Goal: Learn about a topic: Understand process/instructions

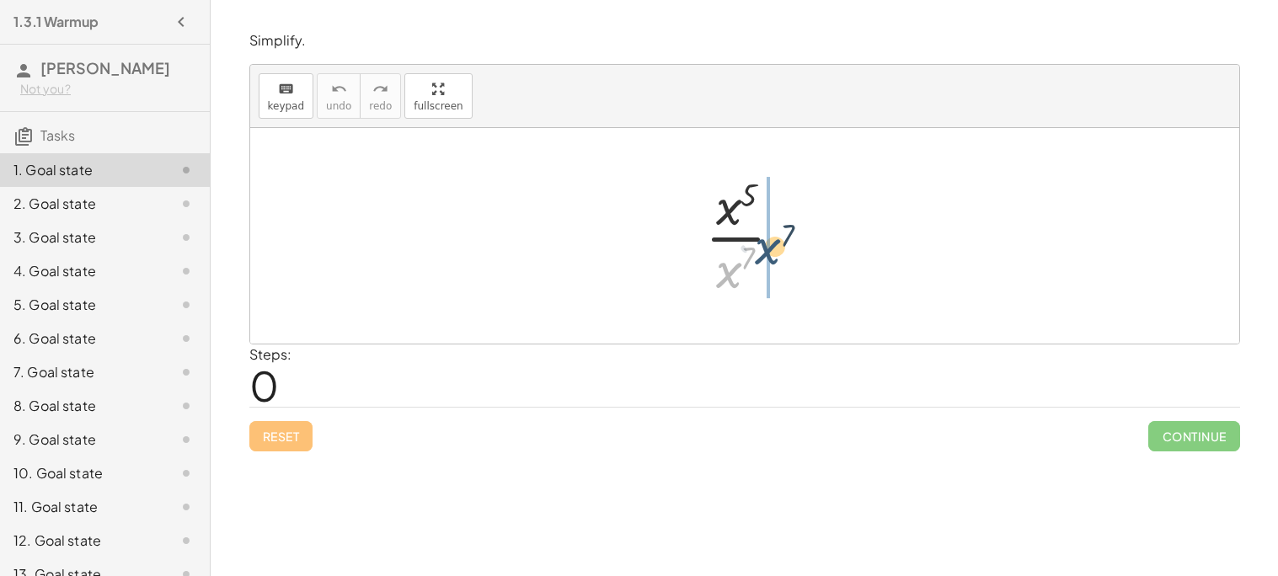
drag, startPoint x: 728, startPoint y: 269, endPoint x: 768, endPoint y: 241, distance: 49.1
click at [768, 241] on div at bounding box center [751, 236] width 109 height 130
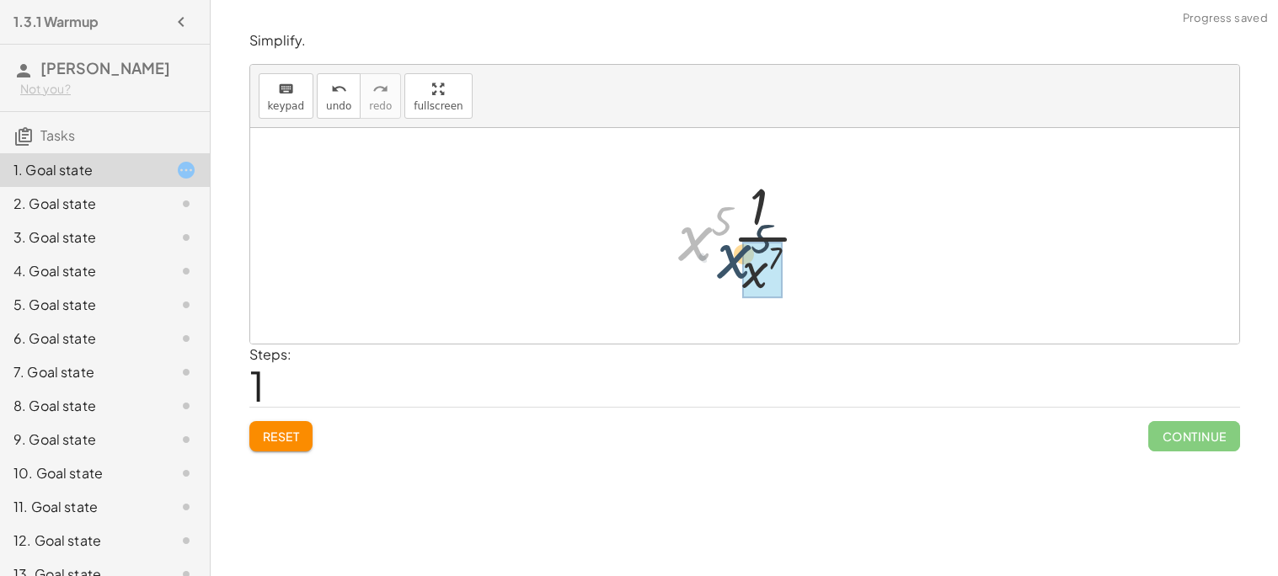
drag, startPoint x: 714, startPoint y: 247, endPoint x: 760, endPoint y: 268, distance: 50.9
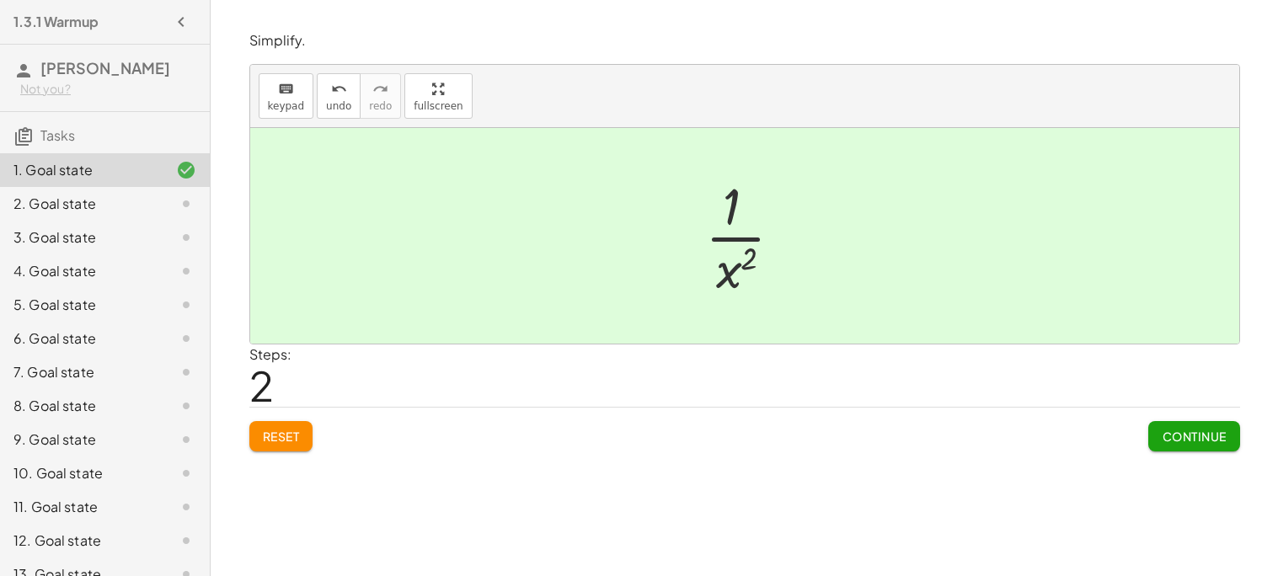
click at [1223, 430] on span "Continue" at bounding box center [1194, 436] width 64 height 15
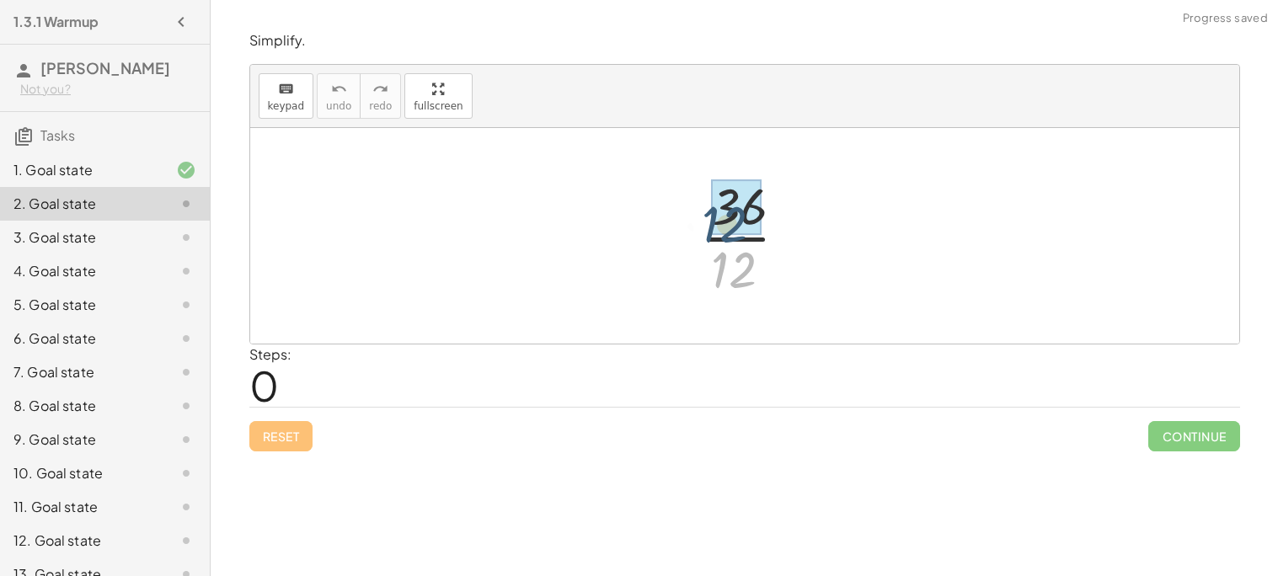
drag, startPoint x: 747, startPoint y: 259, endPoint x: 735, endPoint y: 192, distance: 68.4
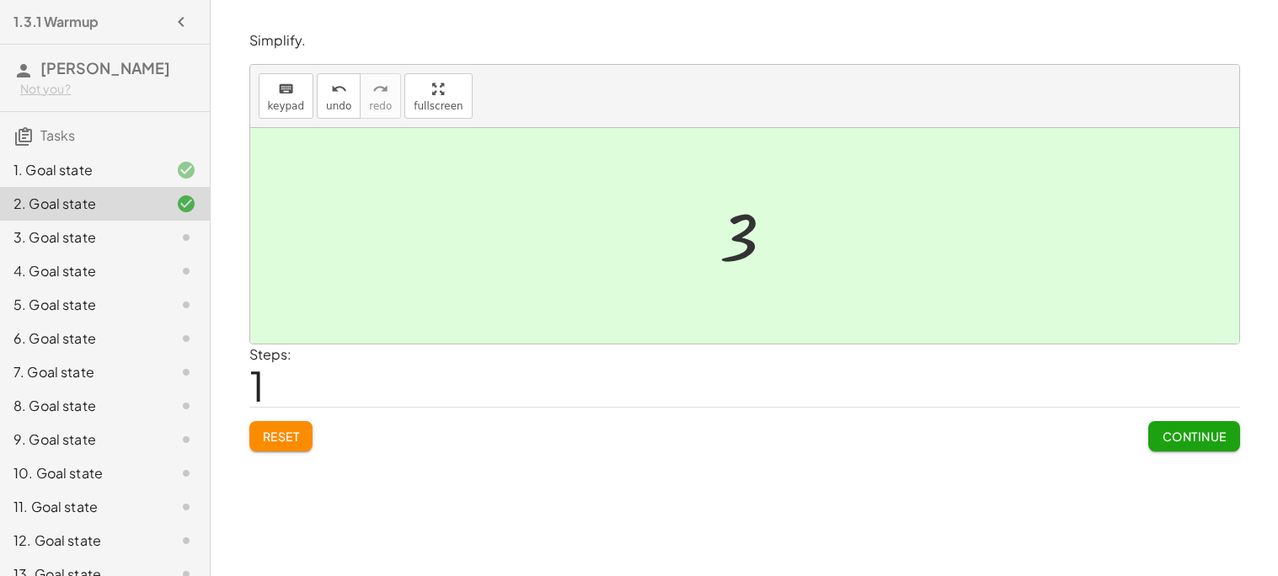
click at [1179, 433] on span "Continue" at bounding box center [1194, 436] width 64 height 15
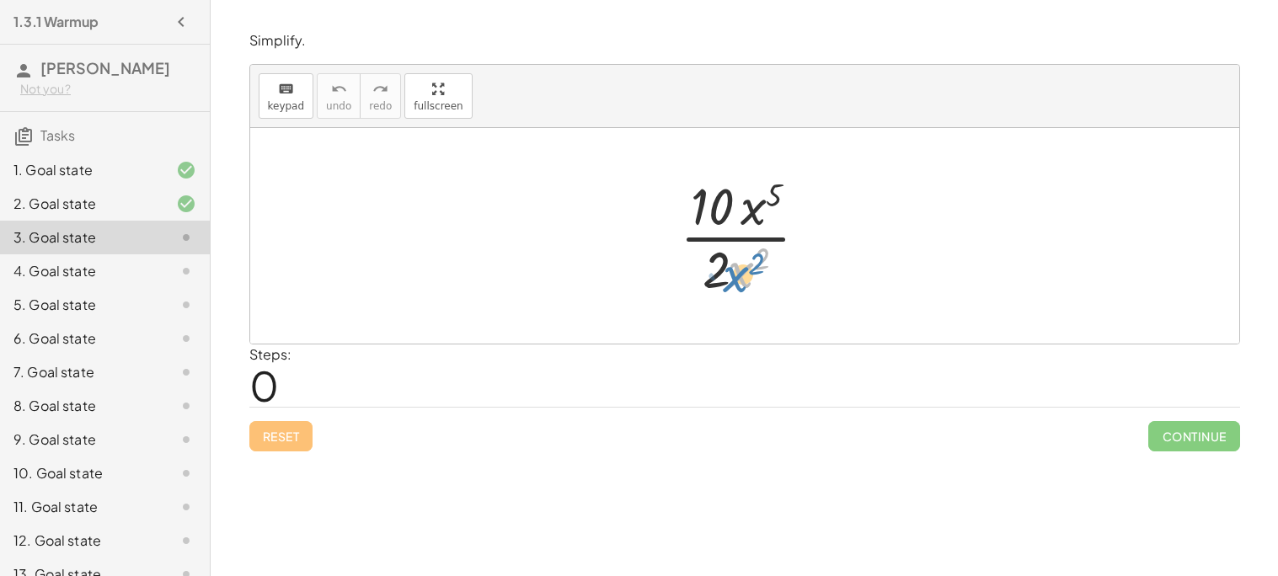
click at [749, 265] on div at bounding box center [750, 236] width 159 height 130
drag, startPoint x: 725, startPoint y: 262, endPoint x: 810, endPoint y: 206, distance: 101.6
click at [810, 206] on div at bounding box center [750, 236] width 159 height 130
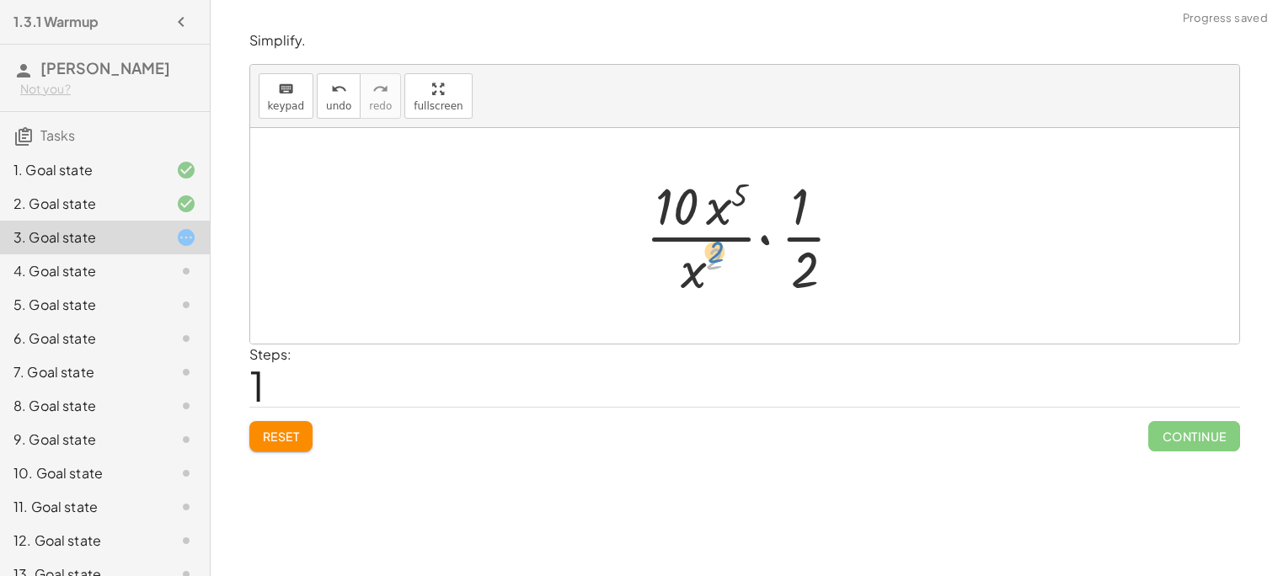
click at [716, 250] on div at bounding box center [751, 236] width 229 height 130
drag, startPoint x: 694, startPoint y: 264, endPoint x: 720, endPoint y: 221, distance: 50.3
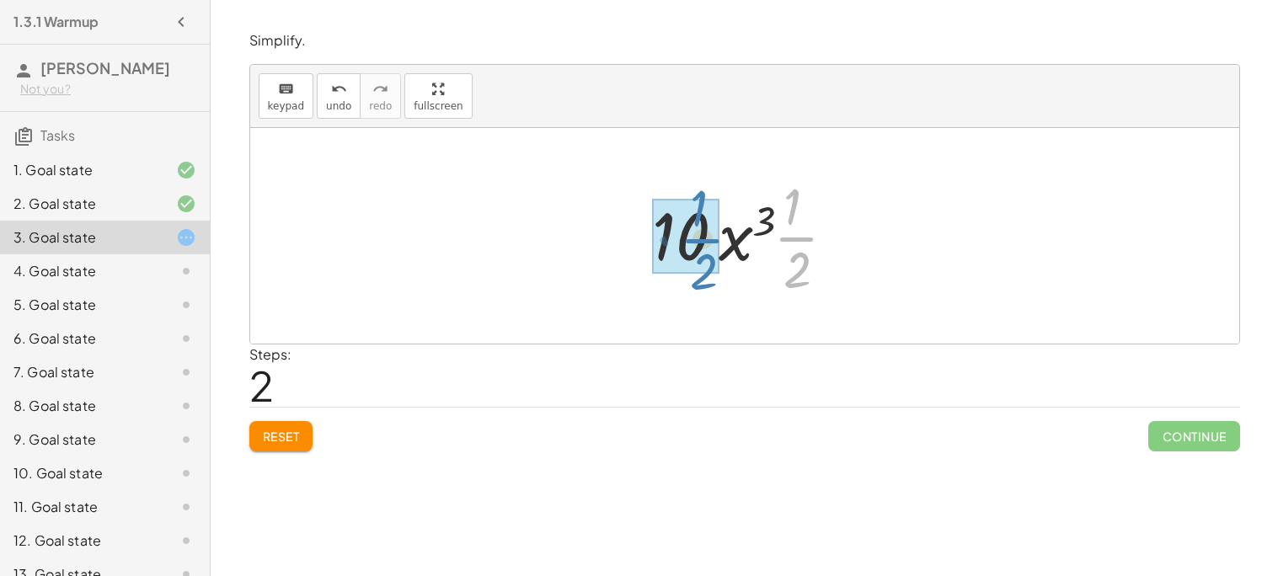
drag, startPoint x: 795, startPoint y: 250, endPoint x: 701, endPoint y: 253, distance: 94.4
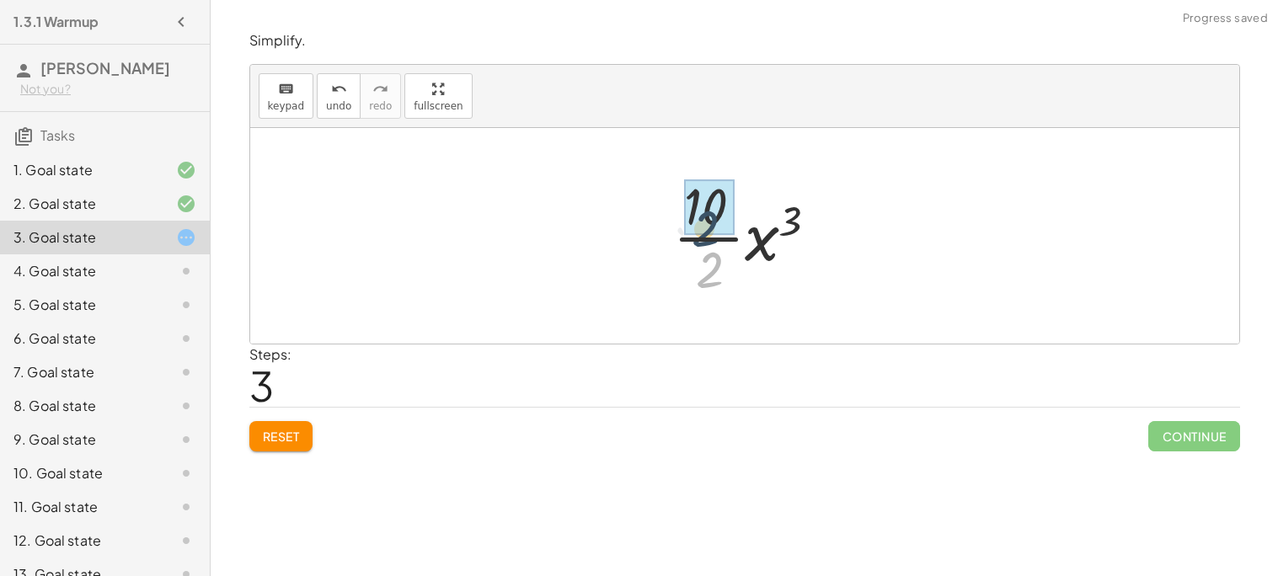
drag, startPoint x: 723, startPoint y: 259, endPoint x: 718, endPoint y: 215, distance: 44.9
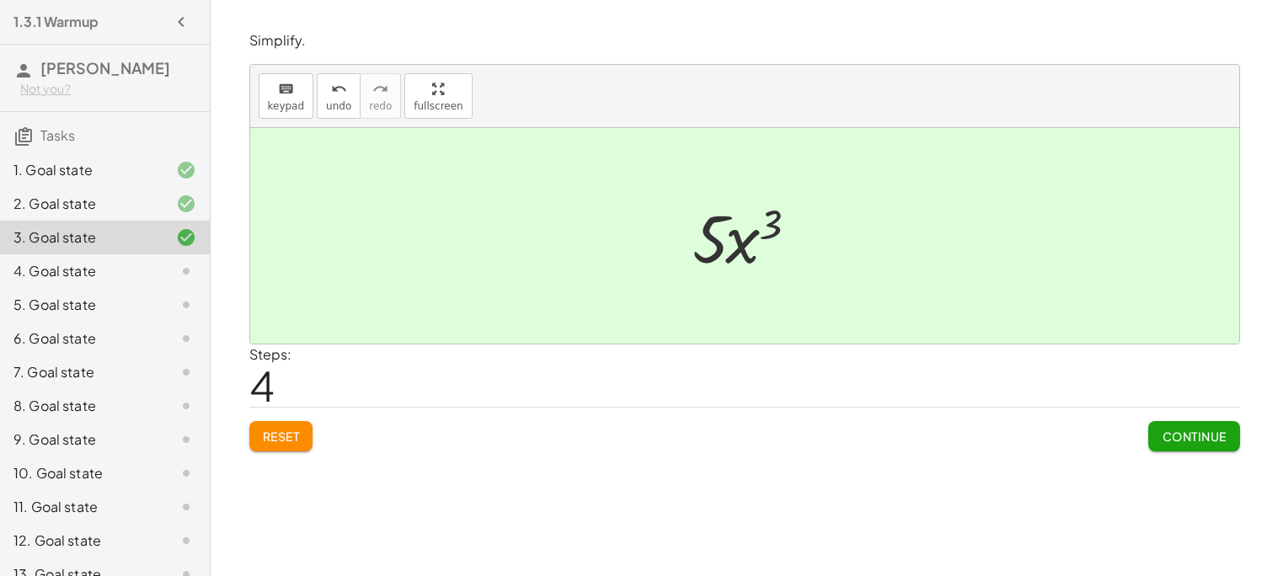
click at [1204, 424] on button "Continue" at bounding box center [1193, 436] width 91 height 30
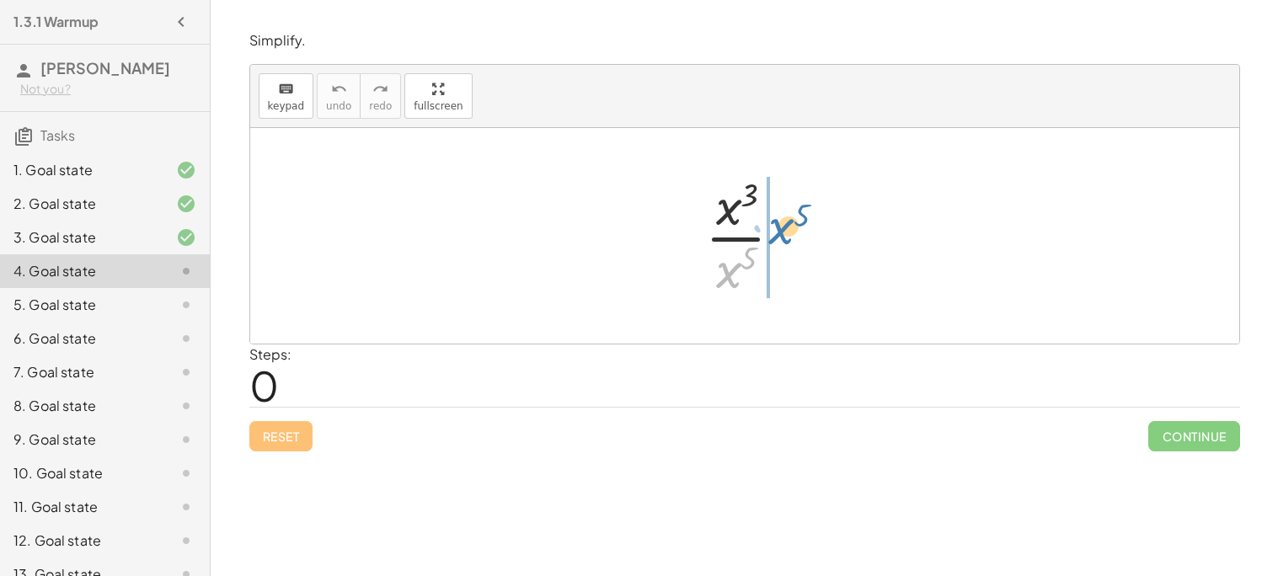
drag, startPoint x: 739, startPoint y: 265, endPoint x: 791, endPoint y: 221, distance: 68.2
click at [791, 221] on div at bounding box center [751, 236] width 109 height 130
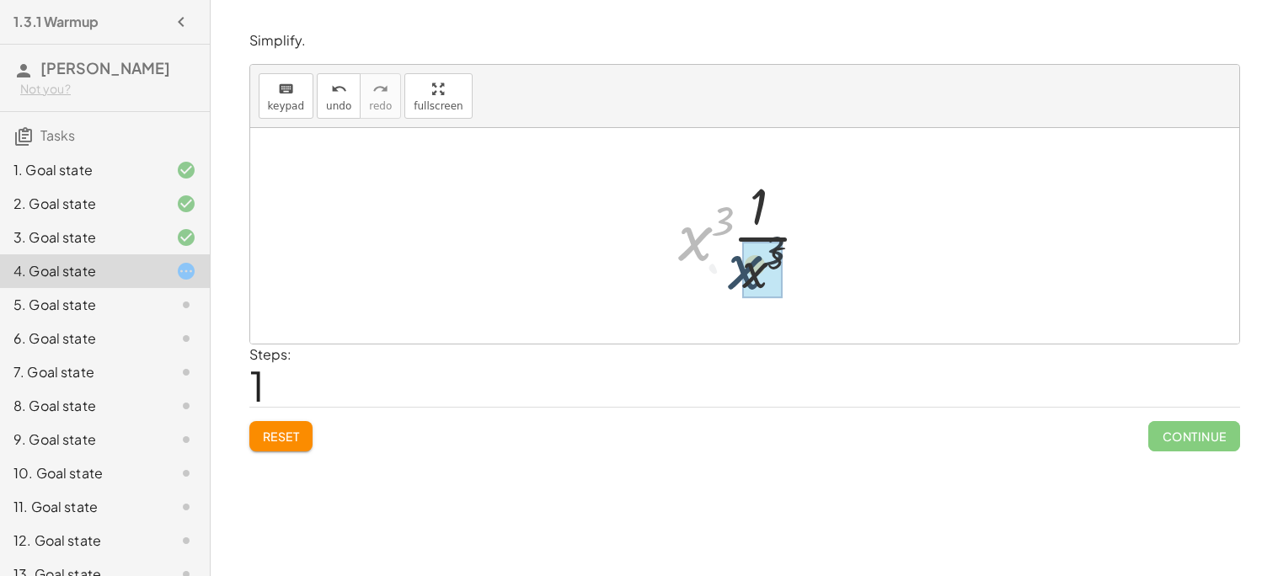
drag, startPoint x: 694, startPoint y: 234, endPoint x: 755, endPoint y: 267, distance: 69.0
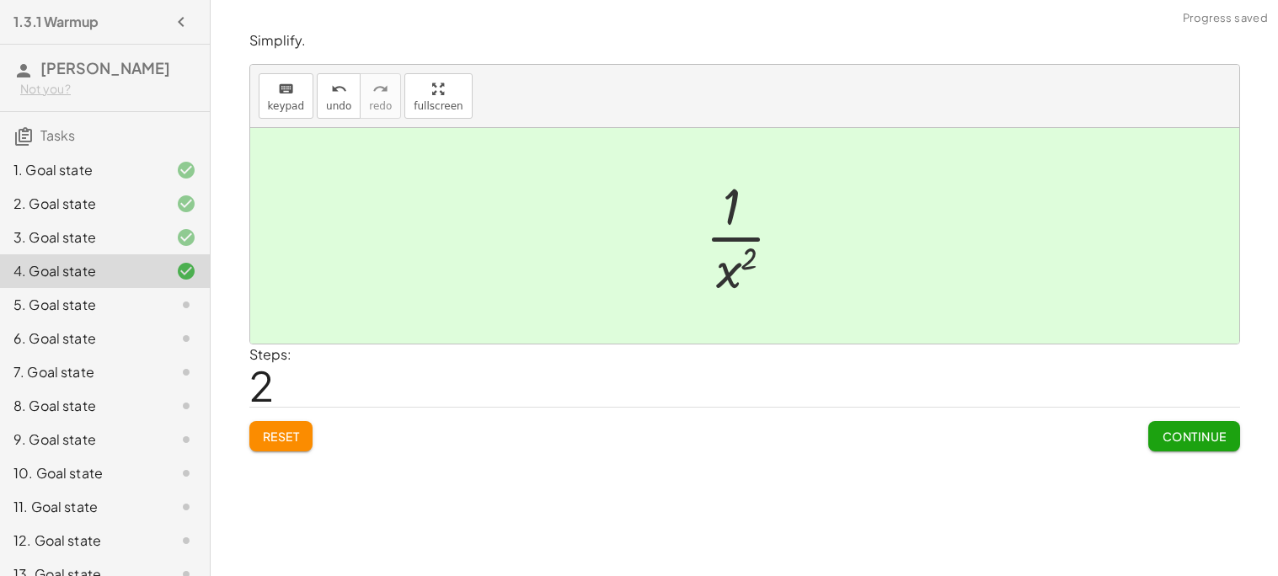
click at [1199, 431] on span "Continue" at bounding box center [1194, 436] width 64 height 15
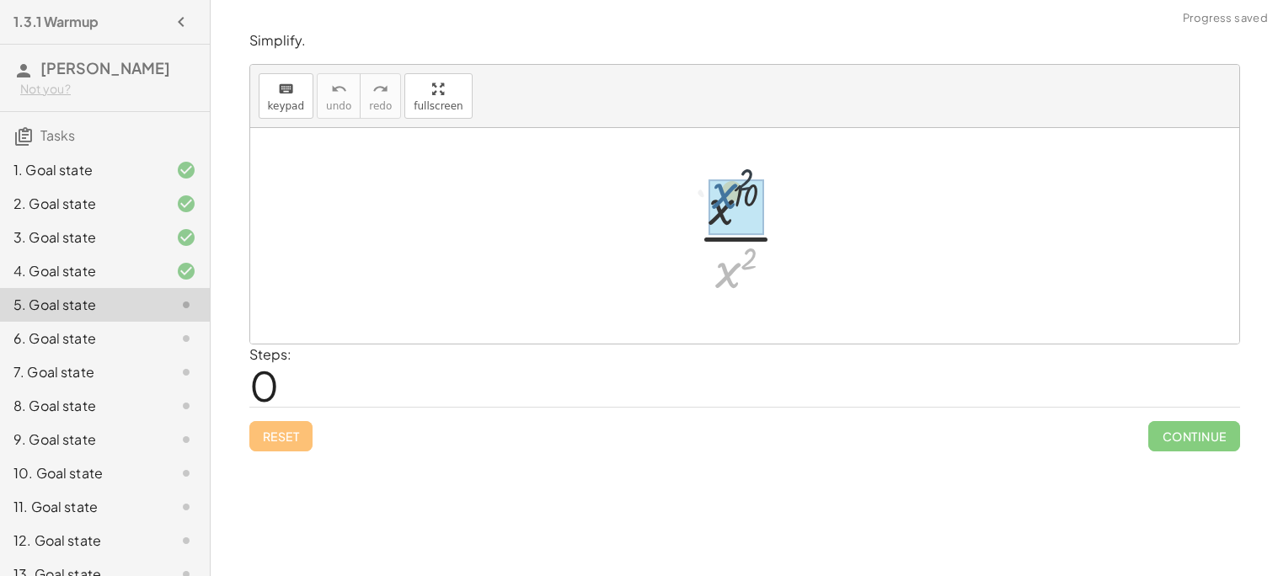
drag, startPoint x: 741, startPoint y: 269, endPoint x: 734, endPoint y: 189, distance: 80.3
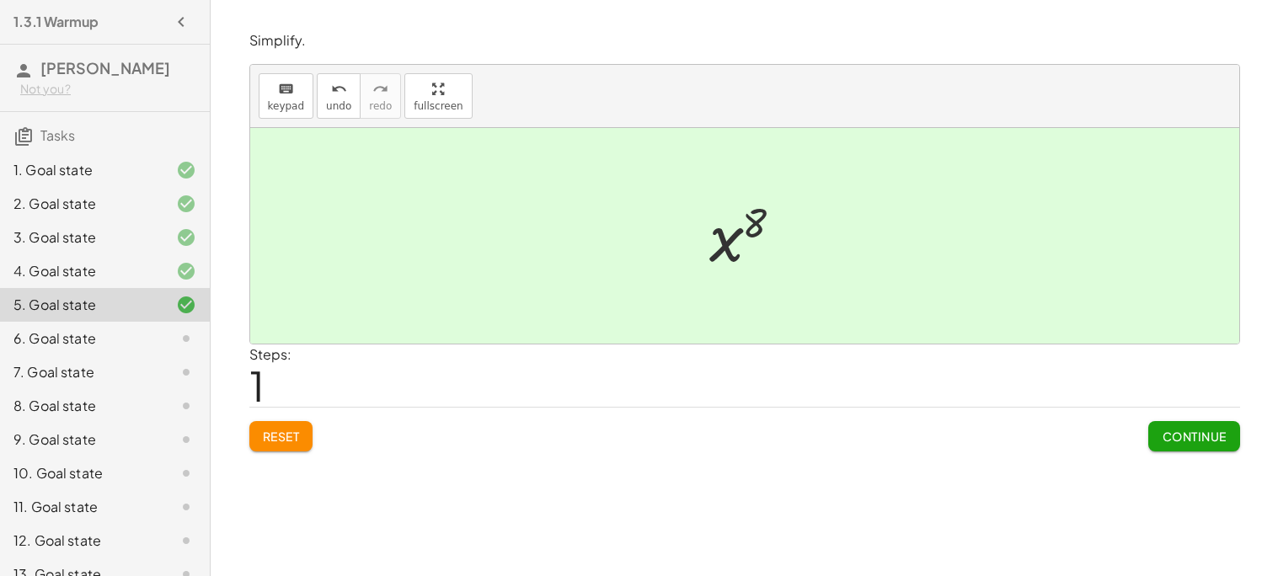
click at [1192, 435] on span "Continue" at bounding box center [1194, 436] width 64 height 15
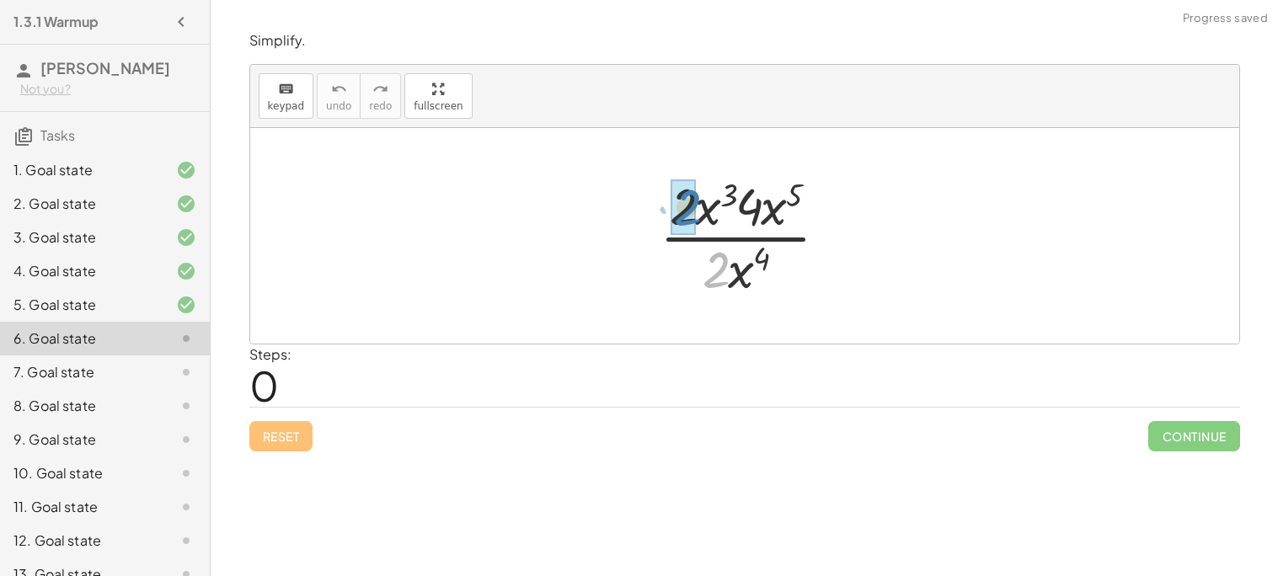
drag, startPoint x: 711, startPoint y: 273, endPoint x: 681, endPoint y: 211, distance: 69.3
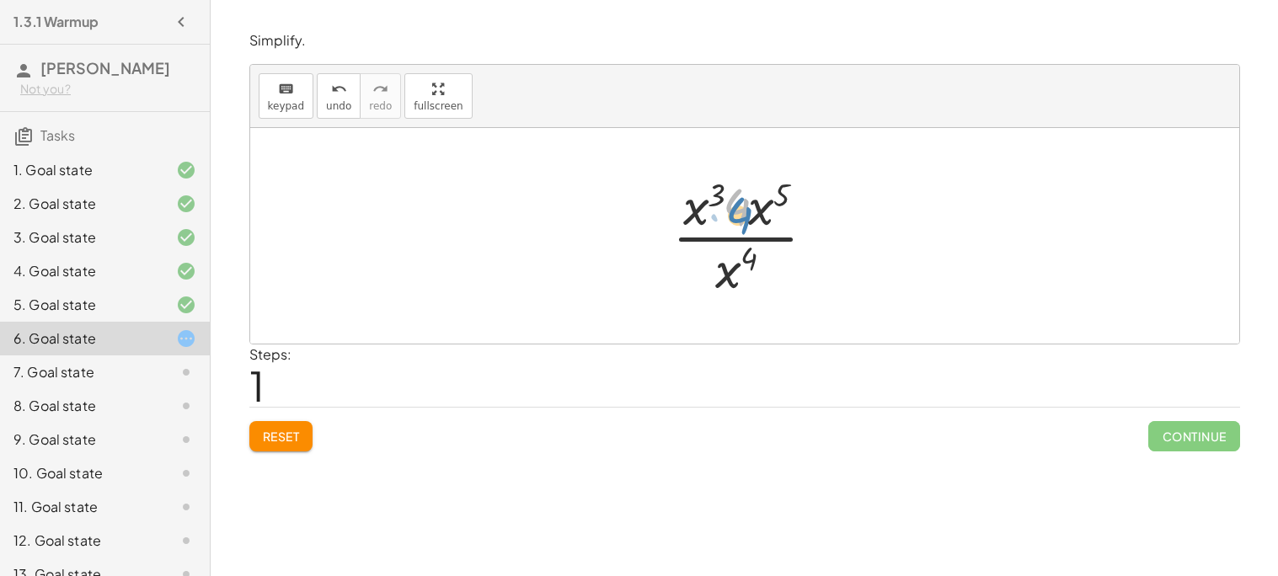
drag, startPoint x: 741, startPoint y: 211, endPoint x: 743, endPoint y: 219, distance: 8.8
click at [743, 219] on div at bounding box center [751, 236] width 174 height 130
drag, startPoint x: 688, startPoint y: 209, endPoint x: 726, endPoint y: 276, distance: 77.3
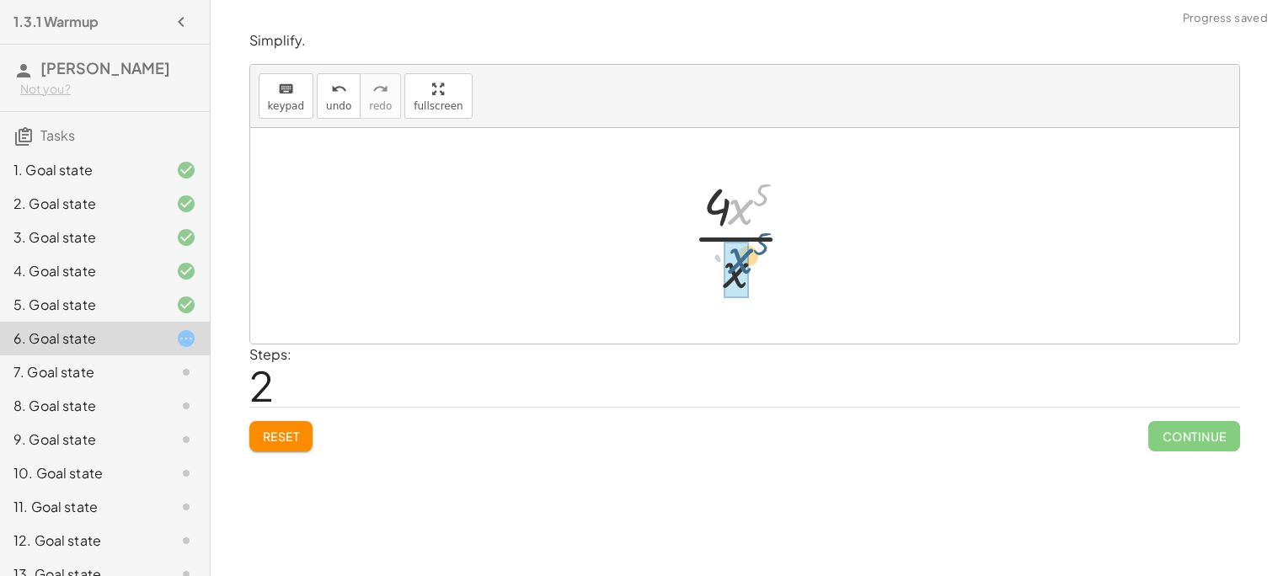
drag, startPoint x: 739, startPoint y: 220, endPoint x: 739, endPoint y: 269, distance: 48.9
drag, startPoint x: 751, startPoint y: 261, endPoint x: 735, endPoint y: 251, distance: 19.6
click at [735, 251] on div at bounding box center [751, 236] width 119 height 130
drag, startPoint x: 730, startPoint y: 261, endPoint x: 768, endPoint y: 232, distance: 48.0
click at [768, 232] on div at bounding box center [751, 236] width 119 height 130
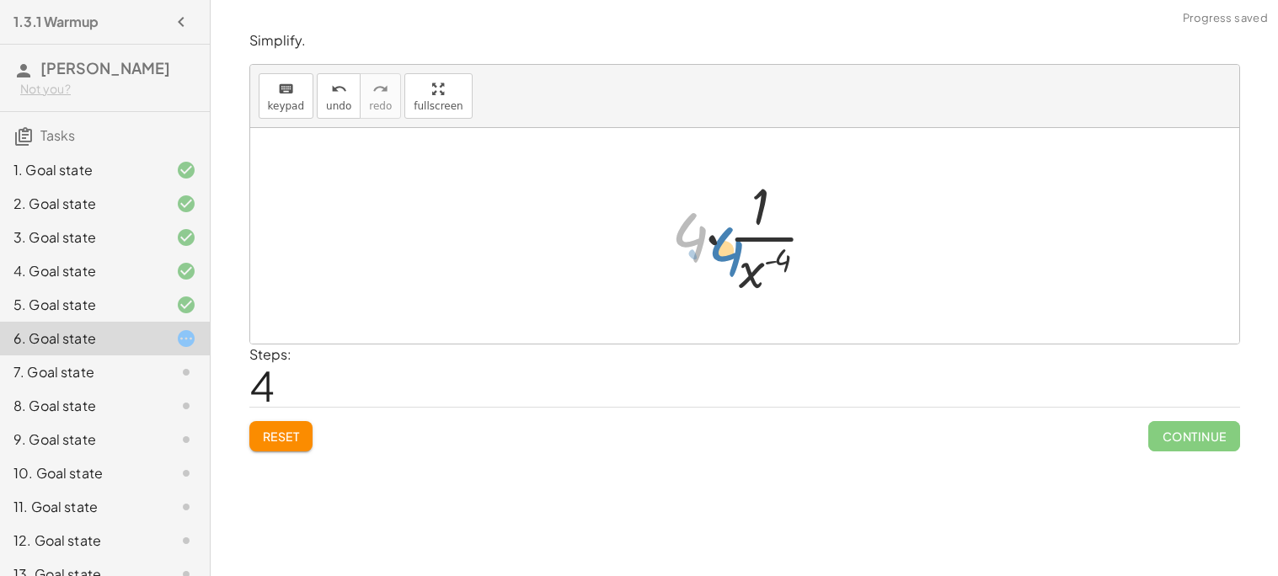
drag, startPoint x: 691, startPoint y: 241, endPoint x: 705, endPoint y: 240, distance: 14.3
click at [705, 240] on div at bounding box center [751, 236] width 175 height 130
click at [789, 259] on div at bounding box center [751, 236] width 175 height 130
drag, startPoint x: 769, startPoint y: 214, endPoint x: 749, endPoint y: 222, distance: 21.6
click at [749, 222] on div at bounding box center [751, 236] width 175 height 130
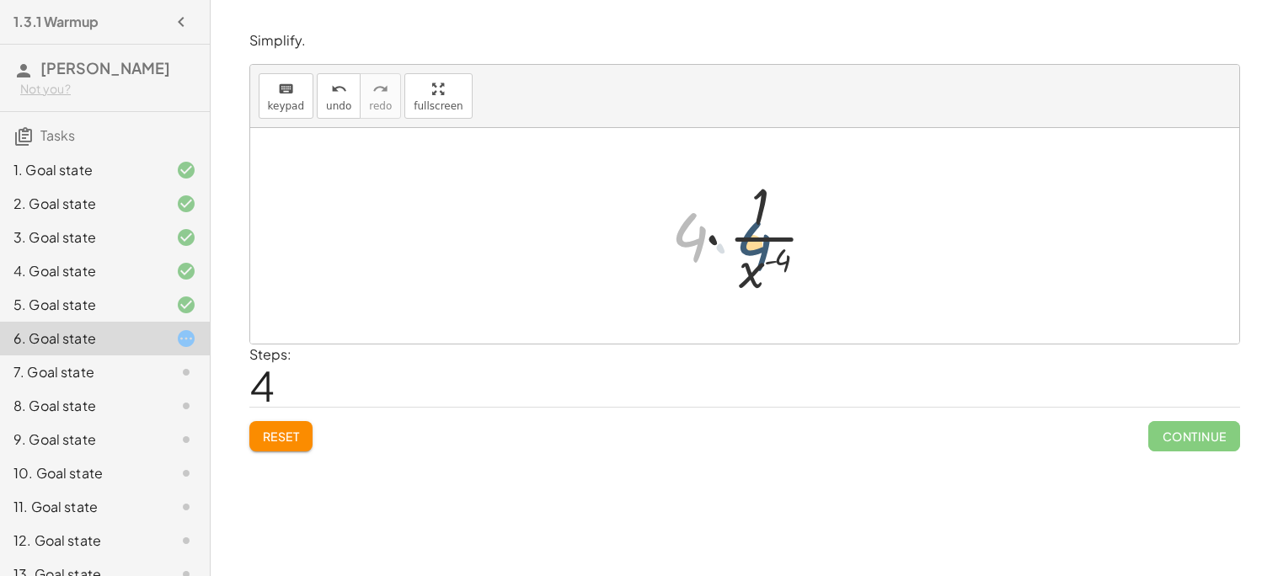
drag, startPoint x: 700, startPoint y: 233, endPoint x: 767, endPoint y: 240, distance: 67.7
click at [767, 240] on div at bounding box center [751, 236] width 175 height 130
drag, startPoint x: 702, startPoint y: 240, endPoint x: 855, endPoint y: 253, distance: 153.9
click at [855, 253] on div "· 2 · x 3 · 4 · x 5 · 2 · x 4 · x 3 · 4 · x 5 · x 4 · 4 · x 5 · x ( + 4 − 3 ) ·…" at bounding box center [744, 236] width 989 height 216
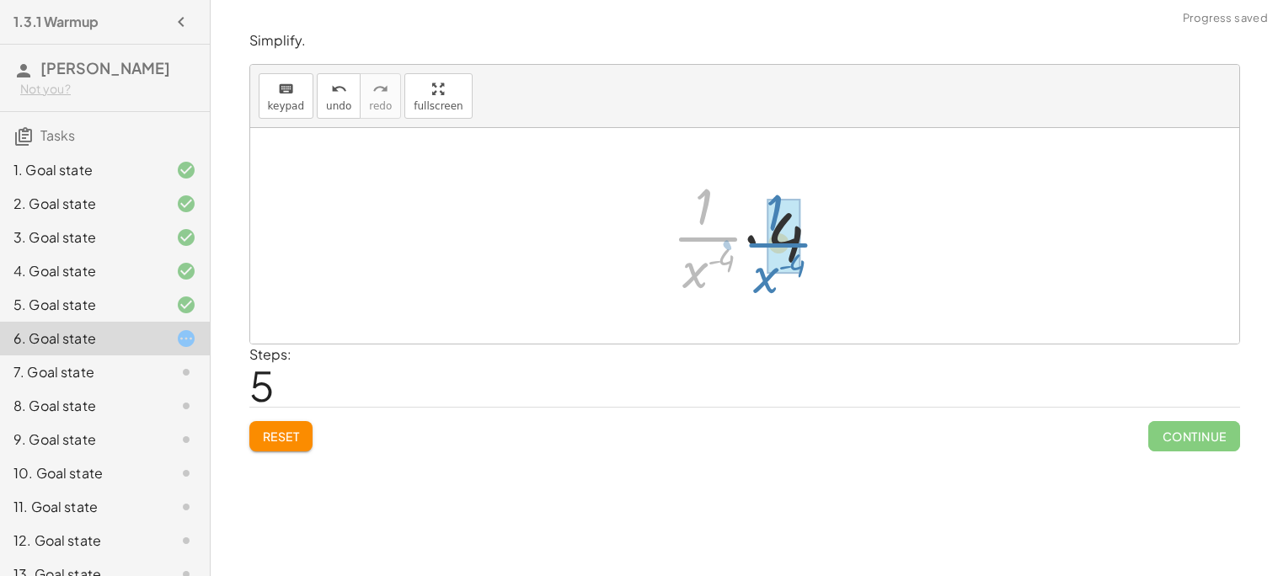
drag, startPoint x: 703, startPoint y: 238, endPoint x: 772, endPoint y: 245, distance: 69.4
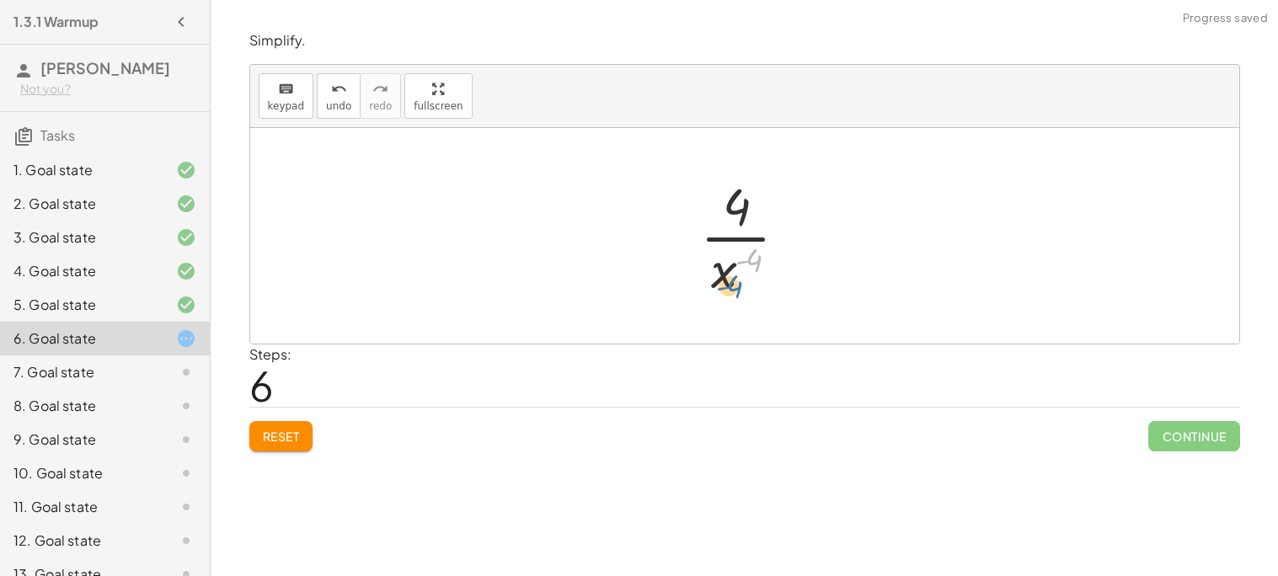
drag, startPoint x: 749, startPoint y: 265, endPoint x: 735, endPoint y: 298, distance: 35.8
click at [735, 298] on div at bounding box center [751, 236] width 119 height 130
drag, startPoint x: 726, startPoint y: 285, endPoint x: 727, endPoint y: 214, distance: 70.8
click at [727, 214] on div at bounding box center [751, 236] width 119 height 130
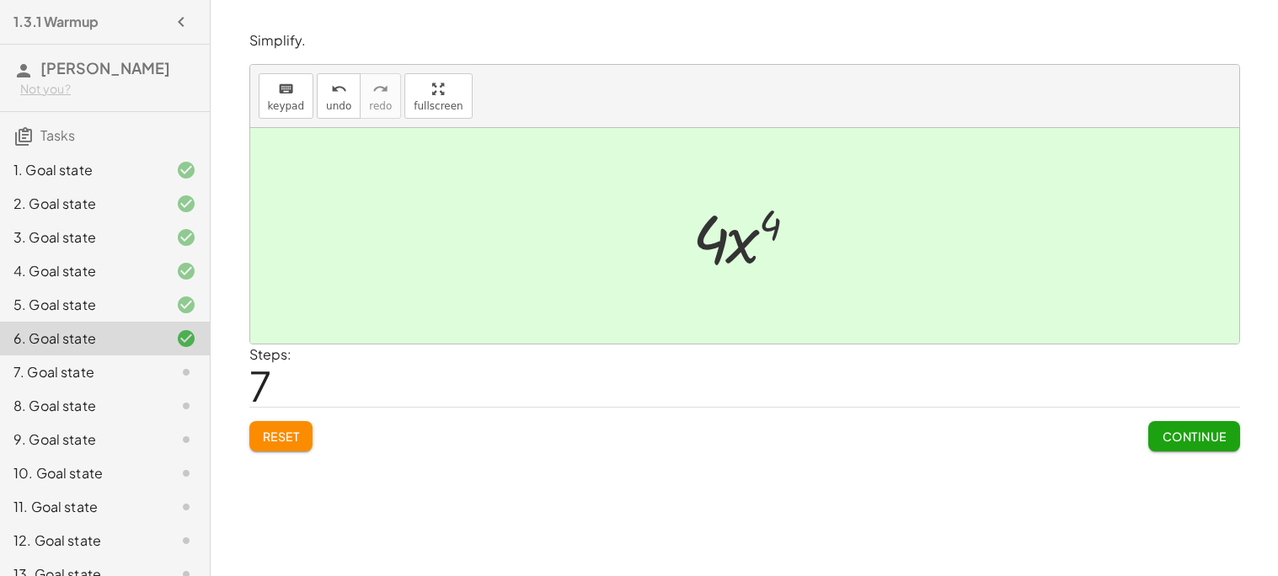
click at [1163, 422] on button "Continue" at bounding box center [1193, 436] width 91 height 30
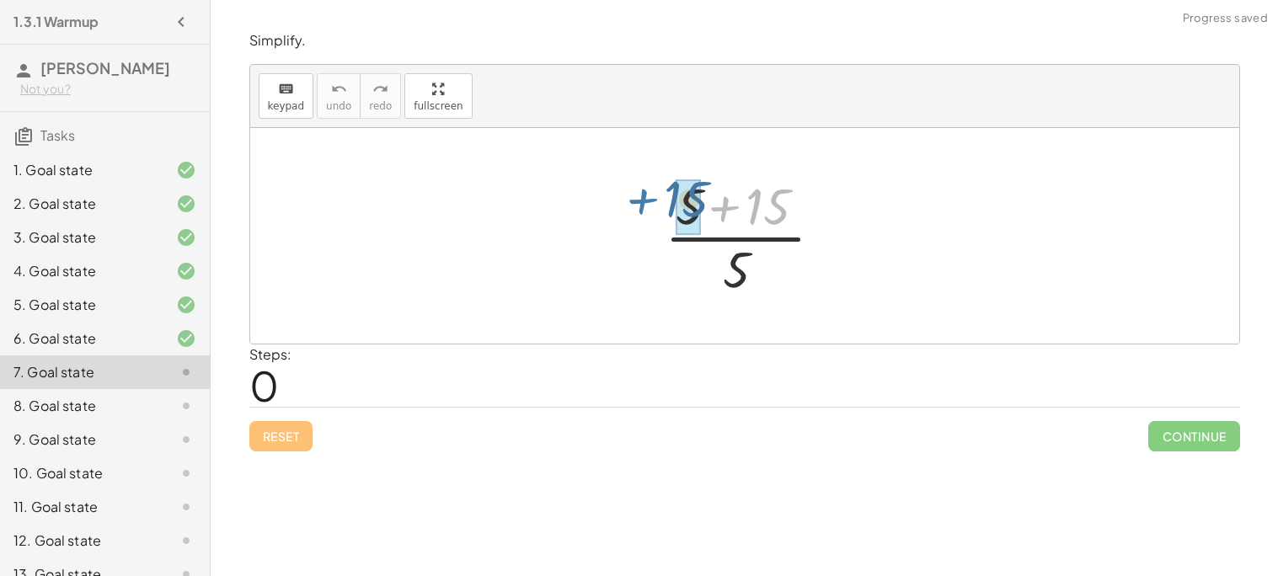
drag, startPoint x: 738, startPoint y: 200, endPoint x: 667, endPoint y: 193, distance: 71.1
click at [667, 193] on div at bounding box center [751, 236] width 190 height 130
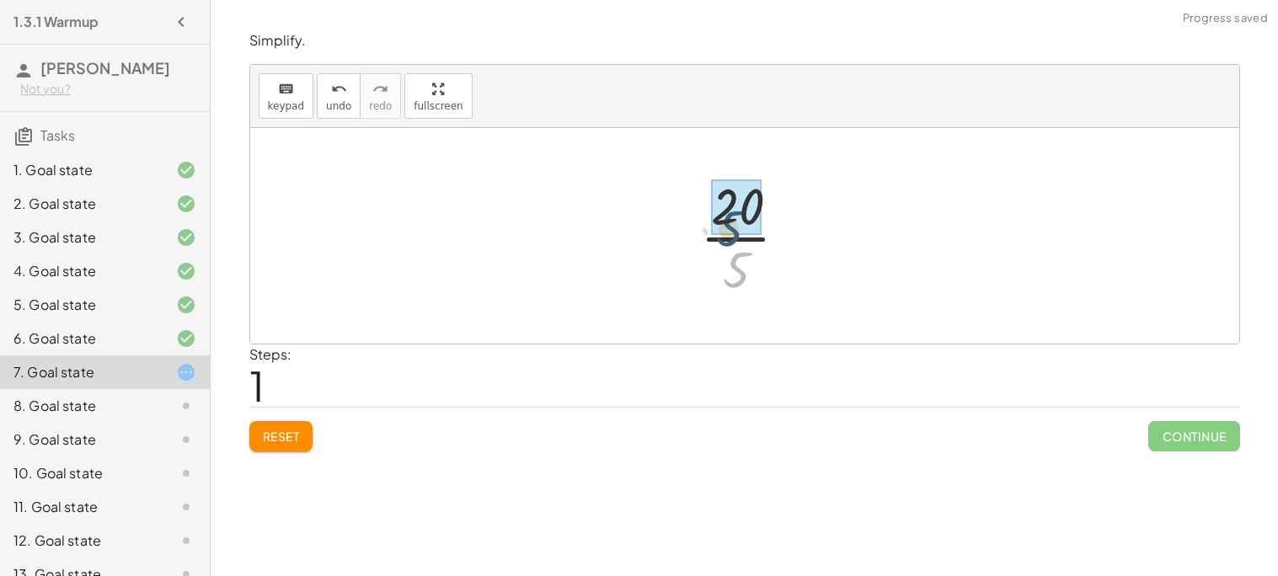
drag, startPoint x: 737, startPoint y: 257, endPoint x: 934, endPoint y: 331, distance: 210.6
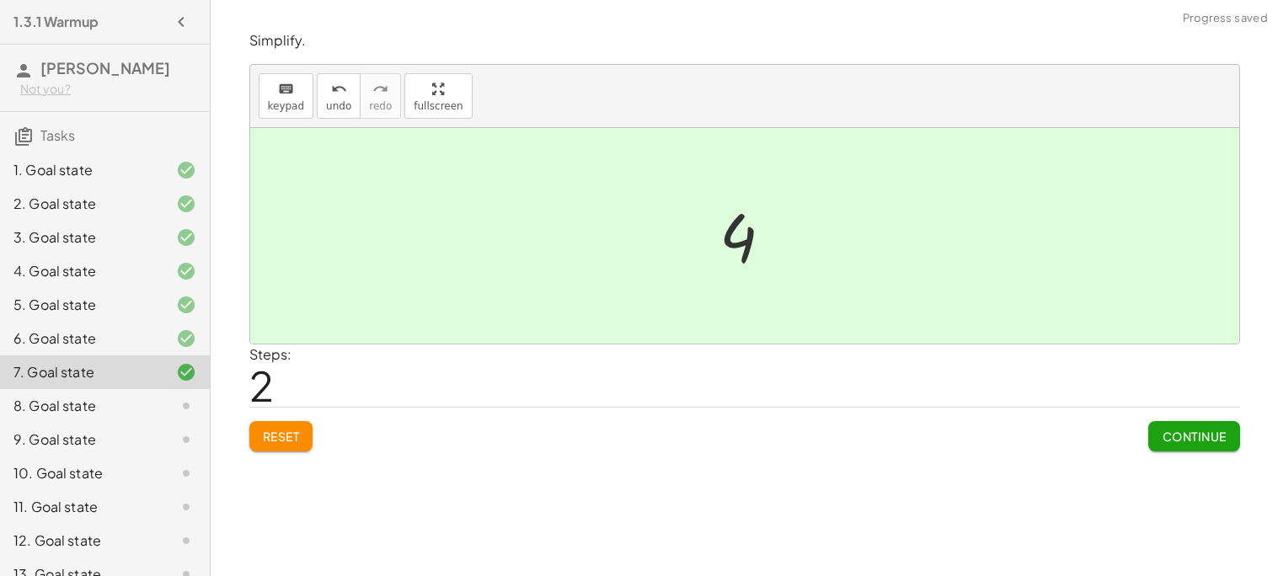
click at [1166, 438] on span "Continue" at bounding box center [1194, 436] width 64 height 15
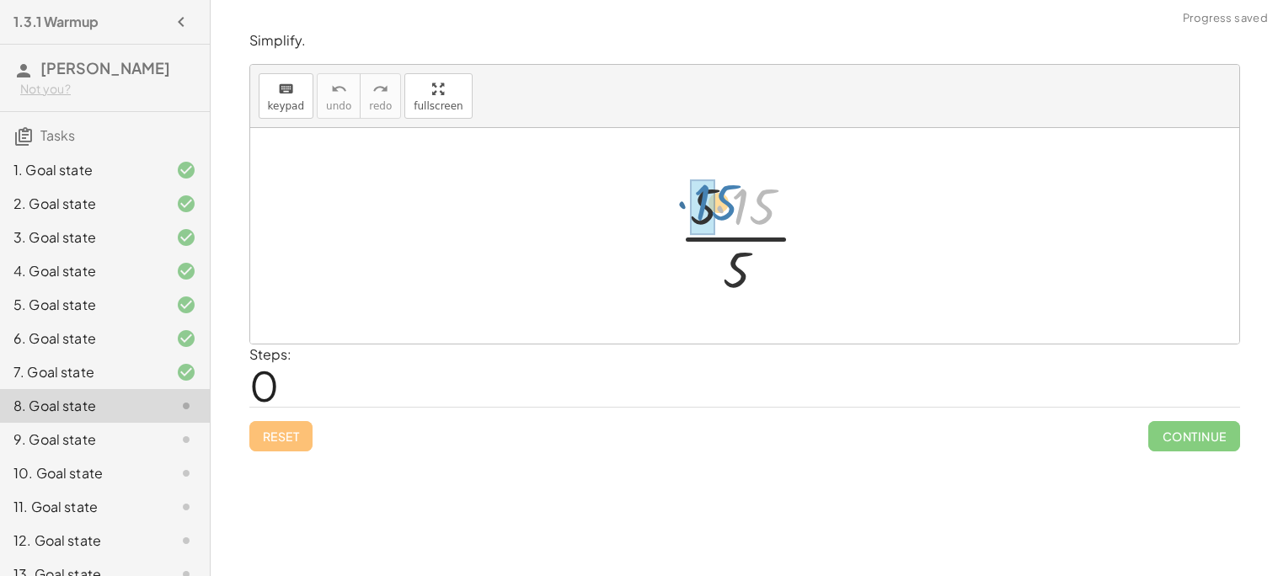
drag, startPoint x: 751, startPoint y: 204, endPoint x: 707, endPoint y: 206, distance: 44.7
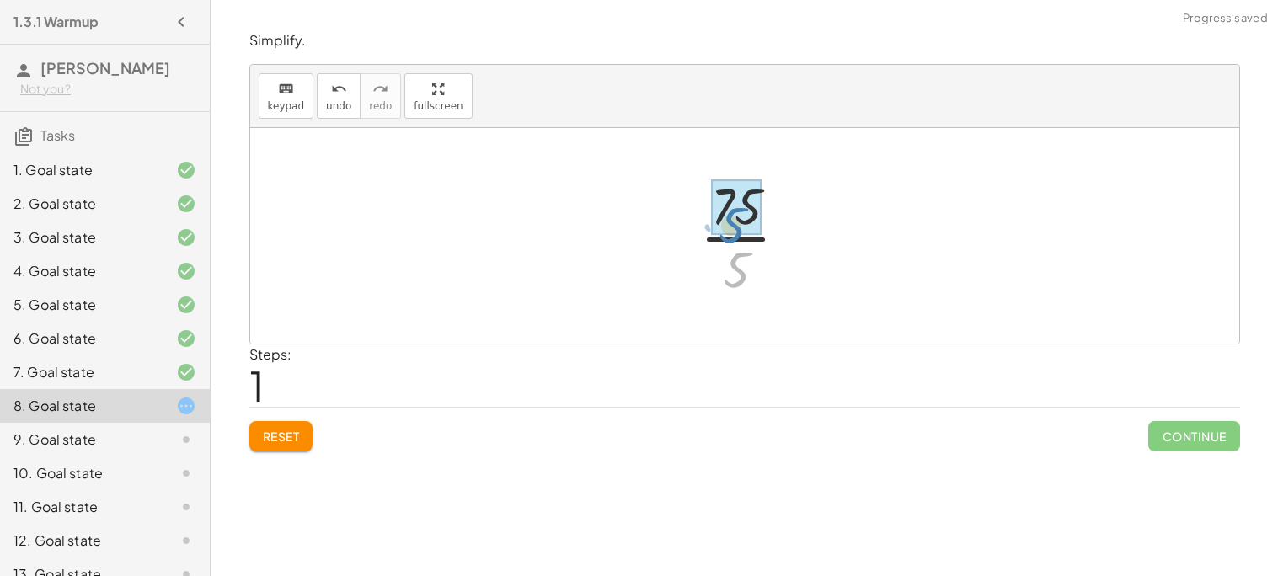
drag, startPoint x: 741, startPoint y: 272, endPoint x: 736, endPoint y: 227, distance: 44.9
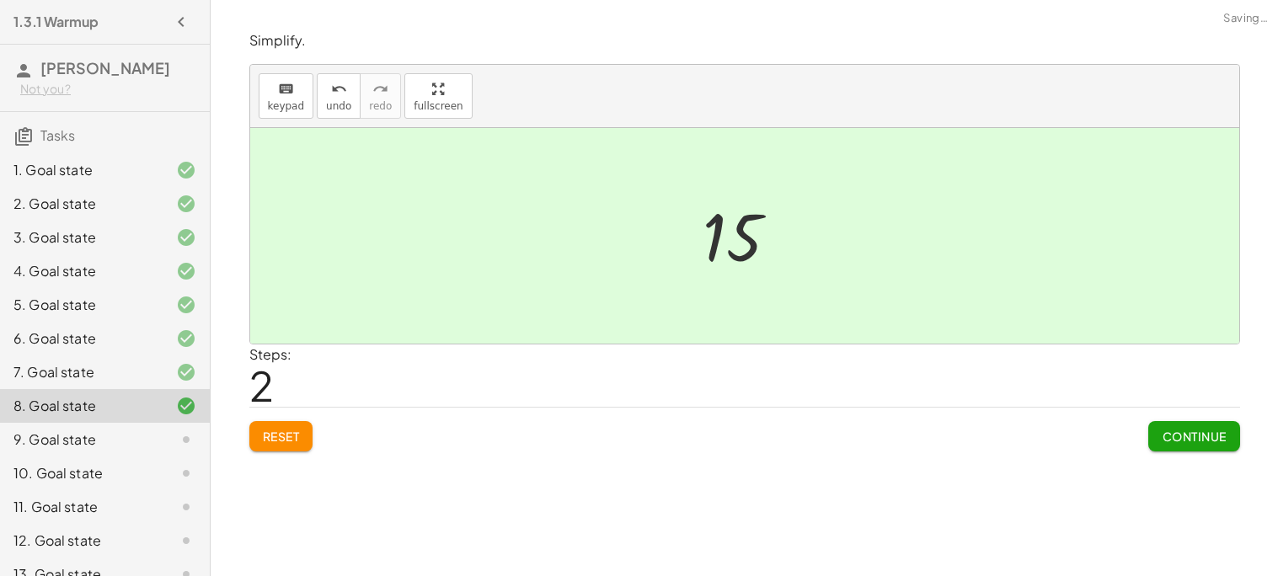
click at [1172, 436] on span "Continue" at bounding box center [1194, 436] width 64 height 15
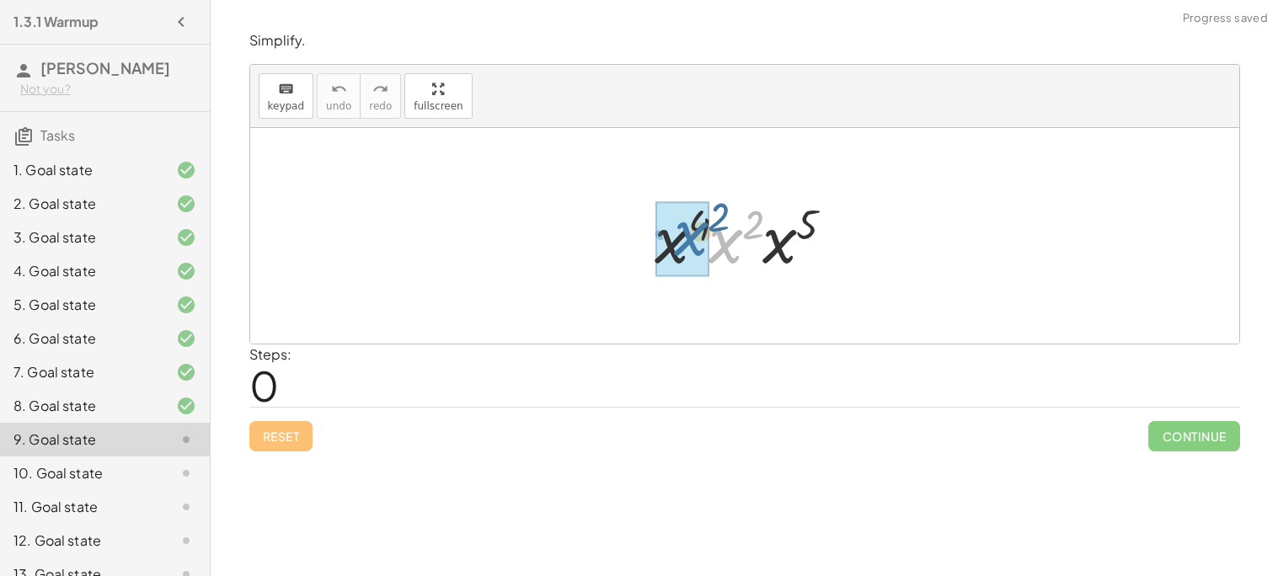
drag, startPoint x: 721, startPoint y: 241, endPoint x: 686, endPoint y: 233, distance: 36.2
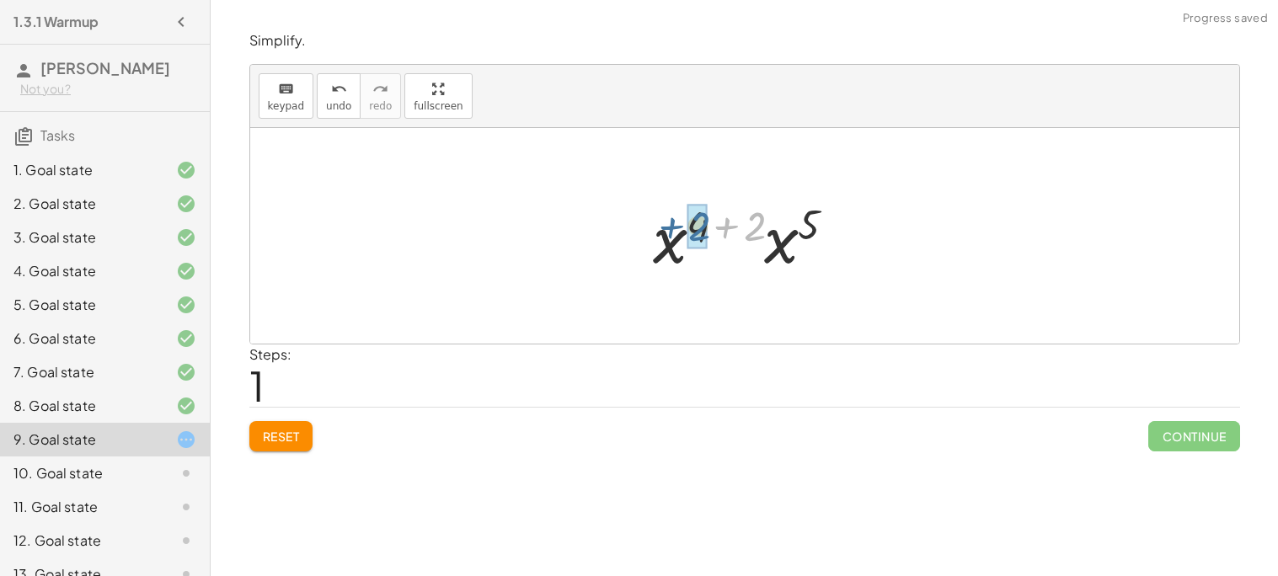
drag, startPoint x: 746, startPoint y: 235, endPoint x: 691, endPoint y: 236, distance: 55.6
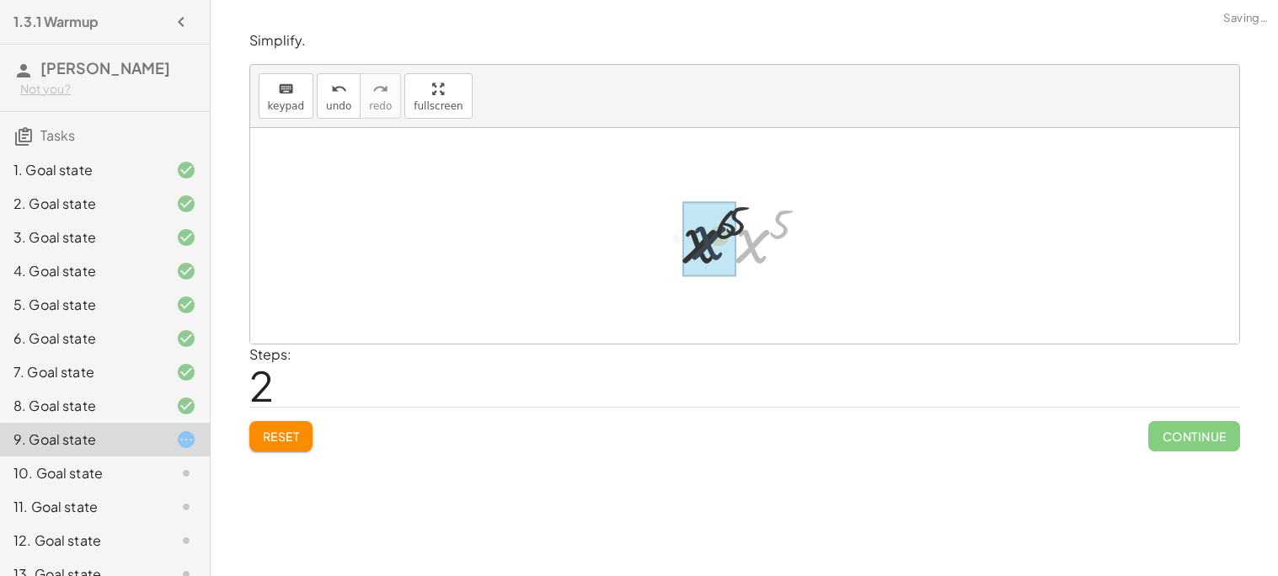
drag, startPoint x: 755, startPoint y: 245, endPoint x: 723, endPoint y: 243, distance: 32.1
drag, startPoint x: 782, startPoint y: 230, endPoint x: 736, endPoint y: 226, distance: 45.7
click at [736, 226] on div at bounding box center [750, 236] width 157 height 83
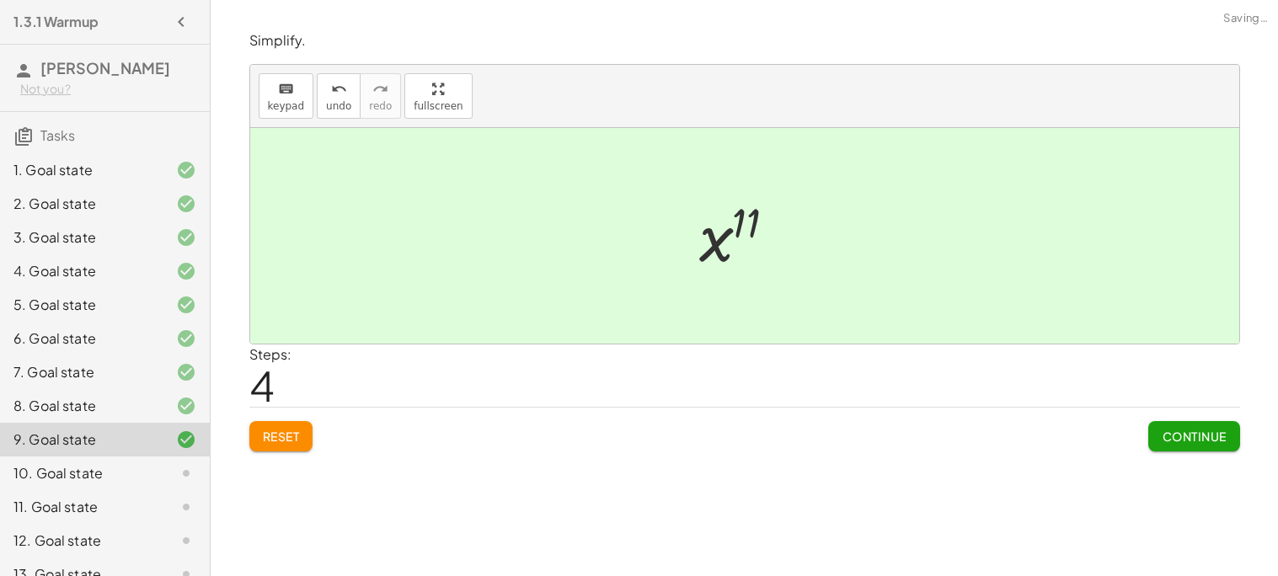
click at [1184, 430] on span "Continue" at bounding box center [1194, 436] width 64 height 15
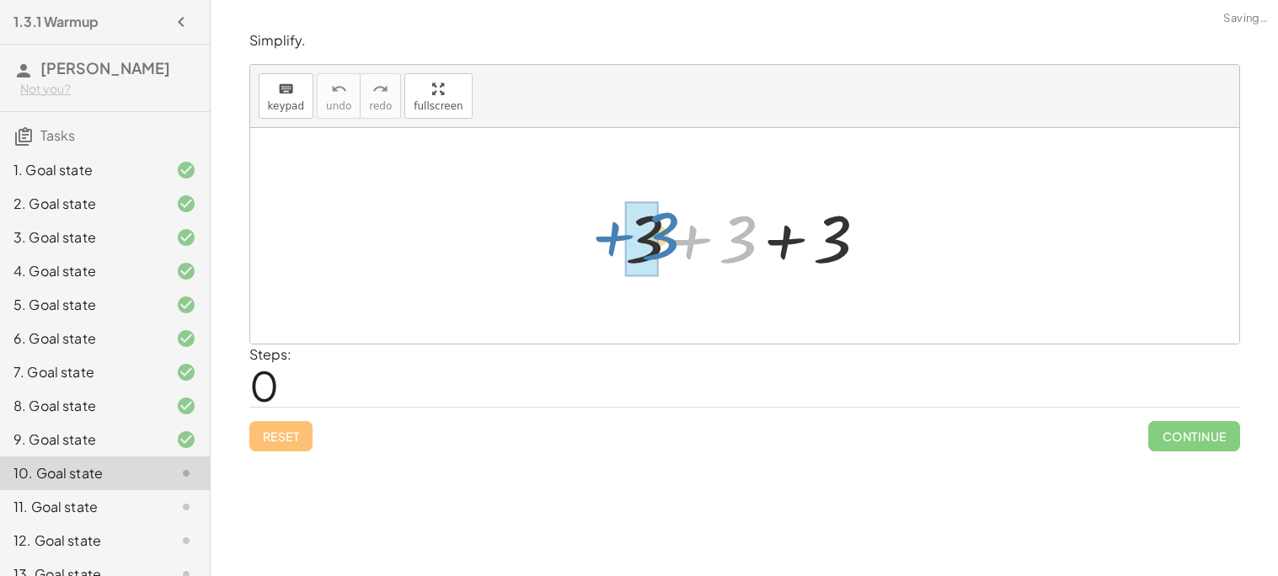
drag, startPoint x: 739, startPoint y: 242, endPoint x: 659, endPoint y: 238, distance: 80.1
click at [659, 238] on div at bounding box center [751, 236] width 269 height 87
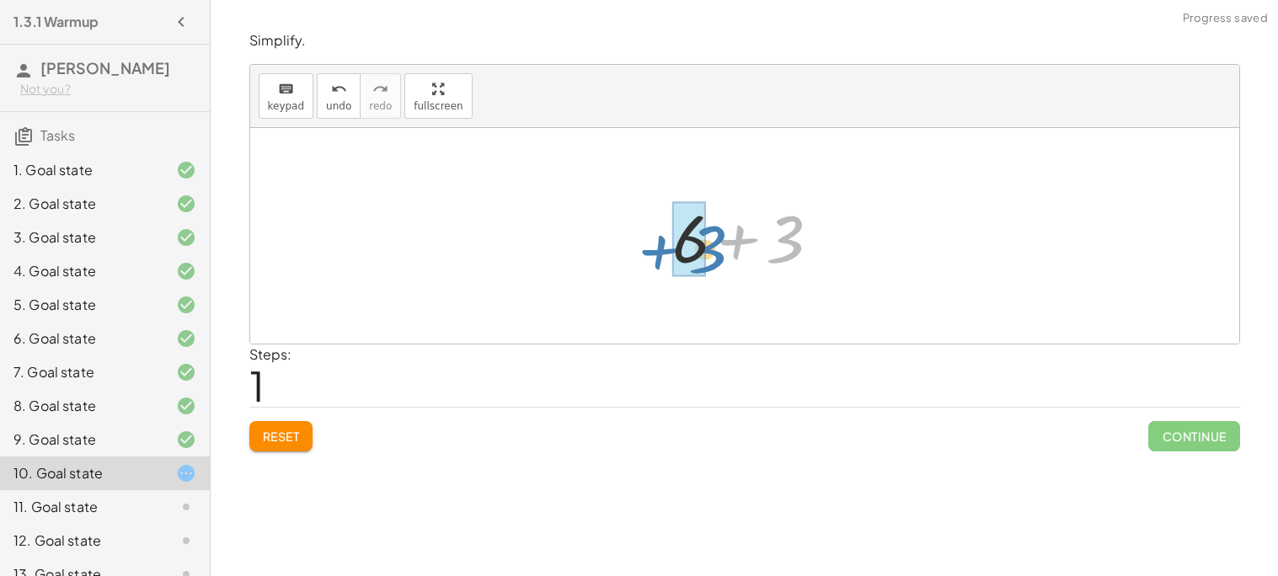
drag, startPoint x: 784, startPoint y: 250, endPoint x: 706, endPoint y: 261, distance: 79.1
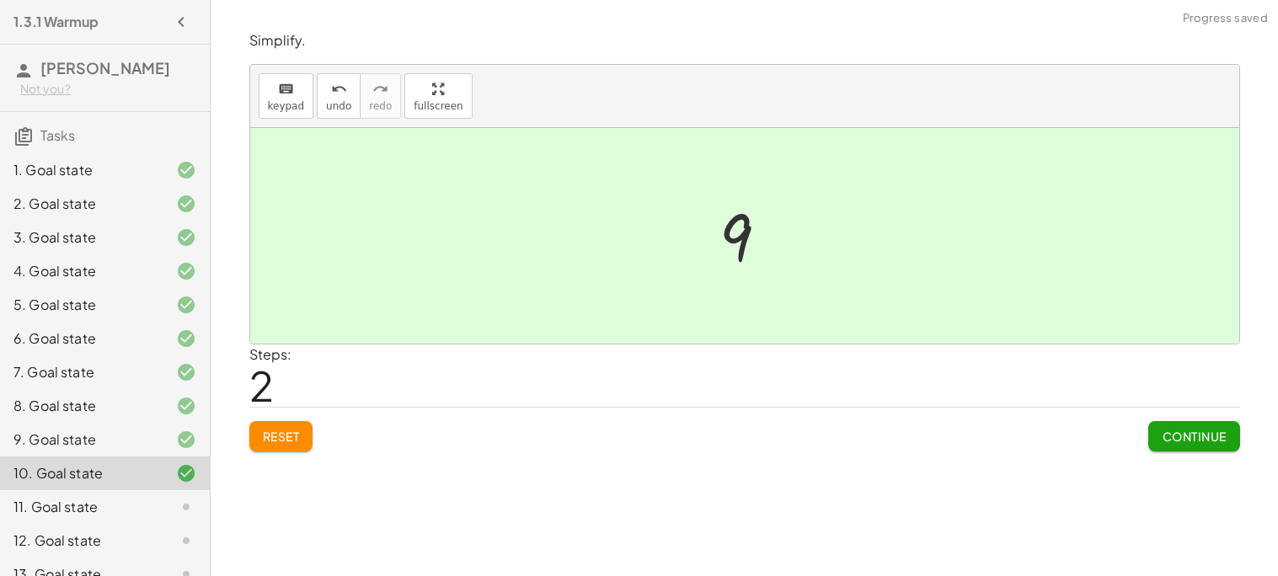
click at [1198, 441] on span "Continue" at bounding box center [1194, 436] width 64 height 15
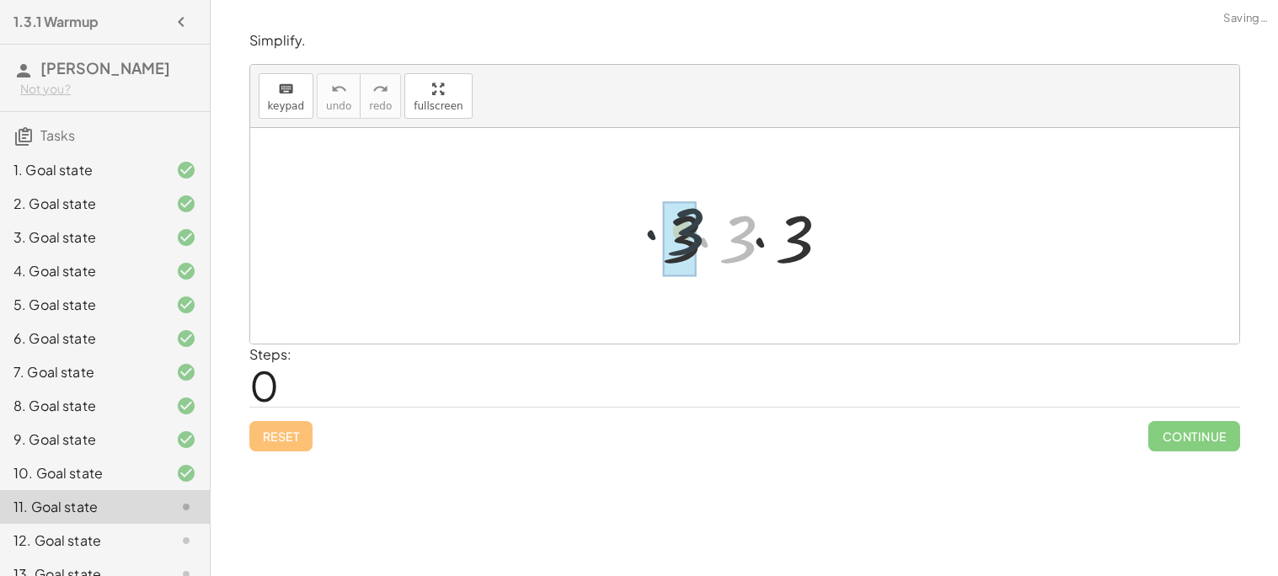
drag, startPoint x: 739, startPoint y: 210, endPoint x: 681, endPoint y: 206, distance: 58.2
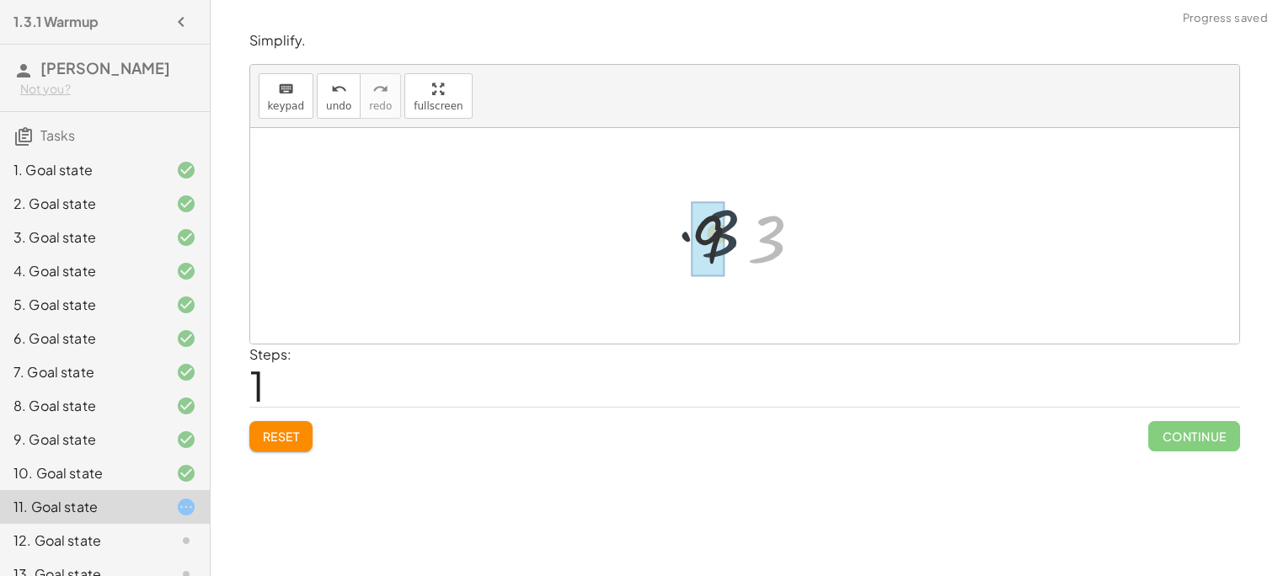
drag, startPoint x: 768, startPoint y: 241, endPoint x: 725, endPoint y: 235, distance: 43.4
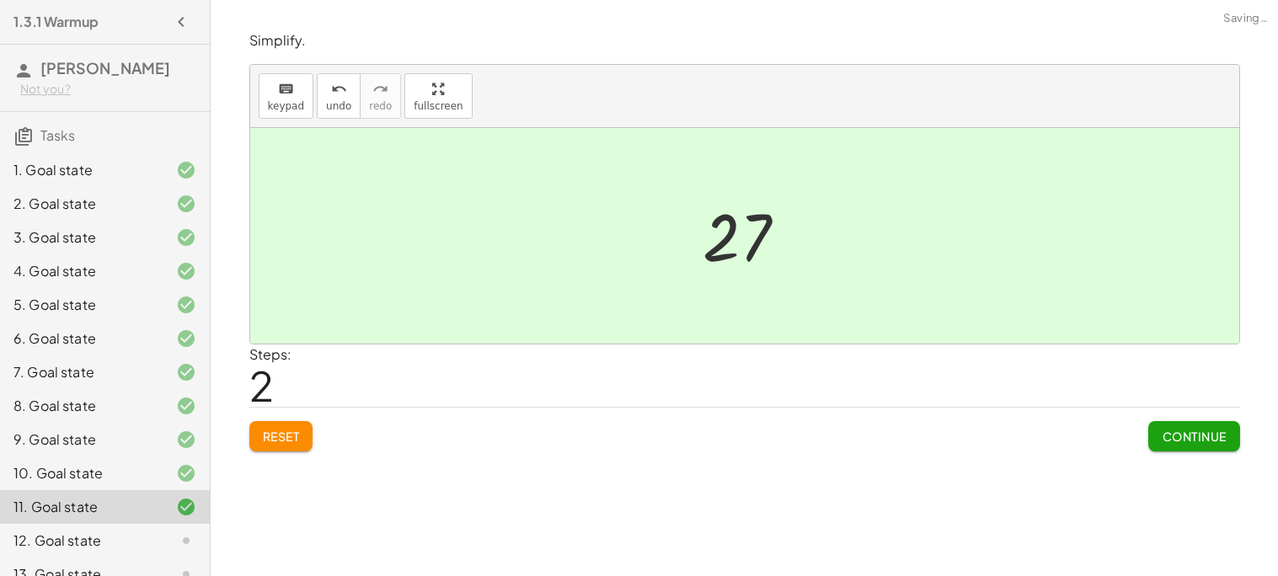
click at [1169, 438] on span "Continue" at bounding box center [1194, 436] width 64 height 15
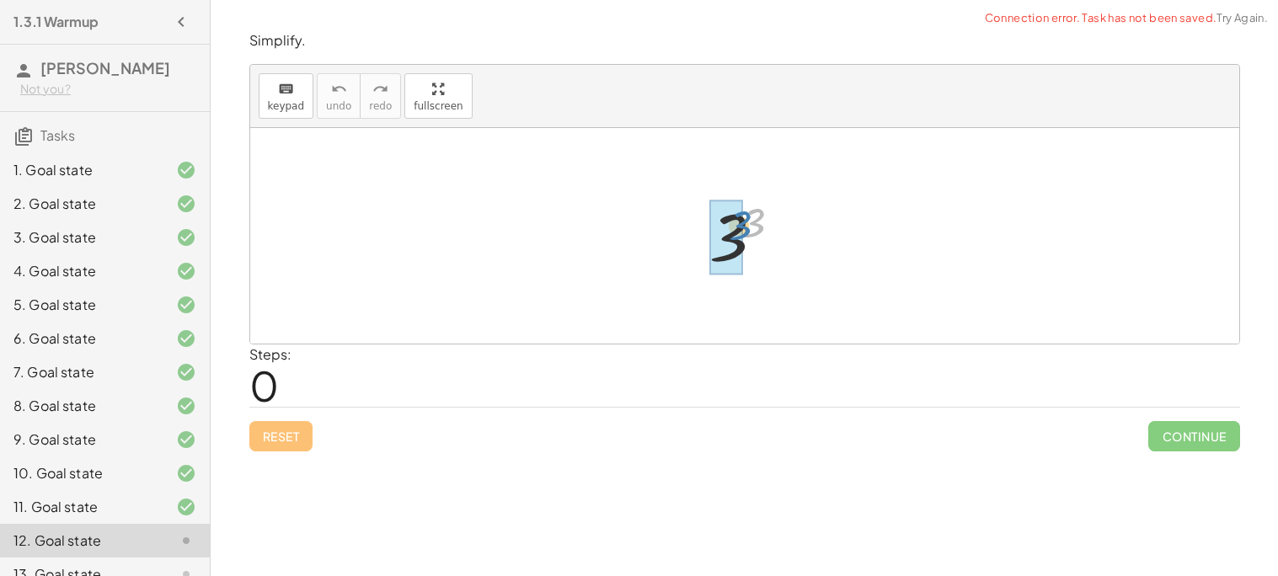
drag, startPoint x: 754, startPoint y: 224, endPoint x: 734, endPoint y: 231, distance: 21.3
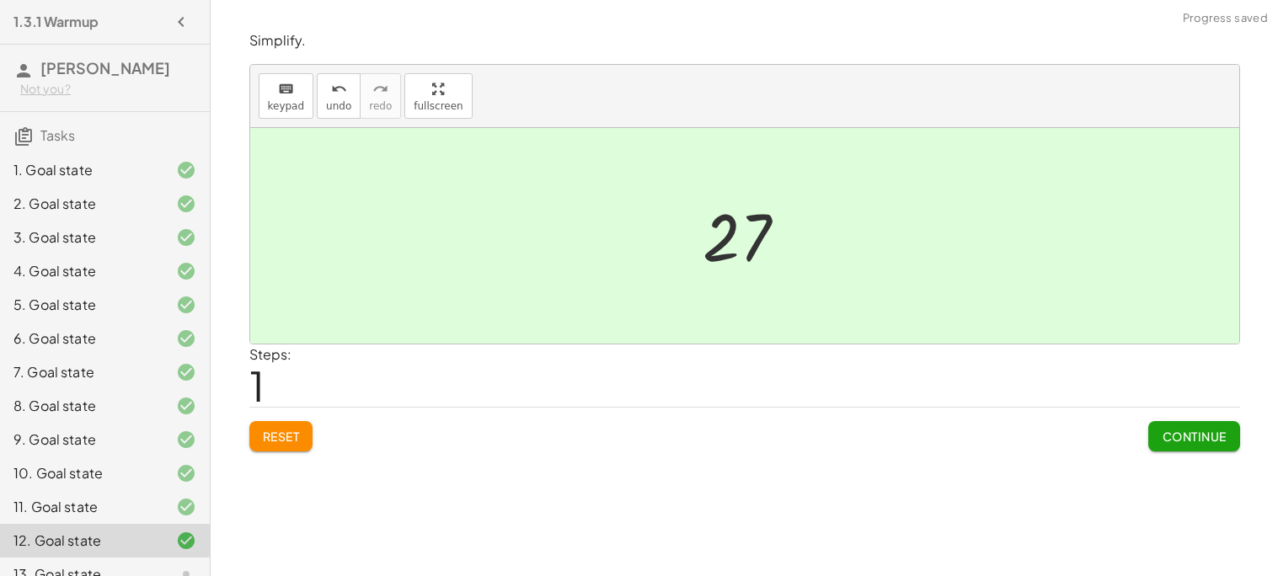
click at [1175, 436] on span "Continue" at bounding box center [1194, 436] width 64 height 15
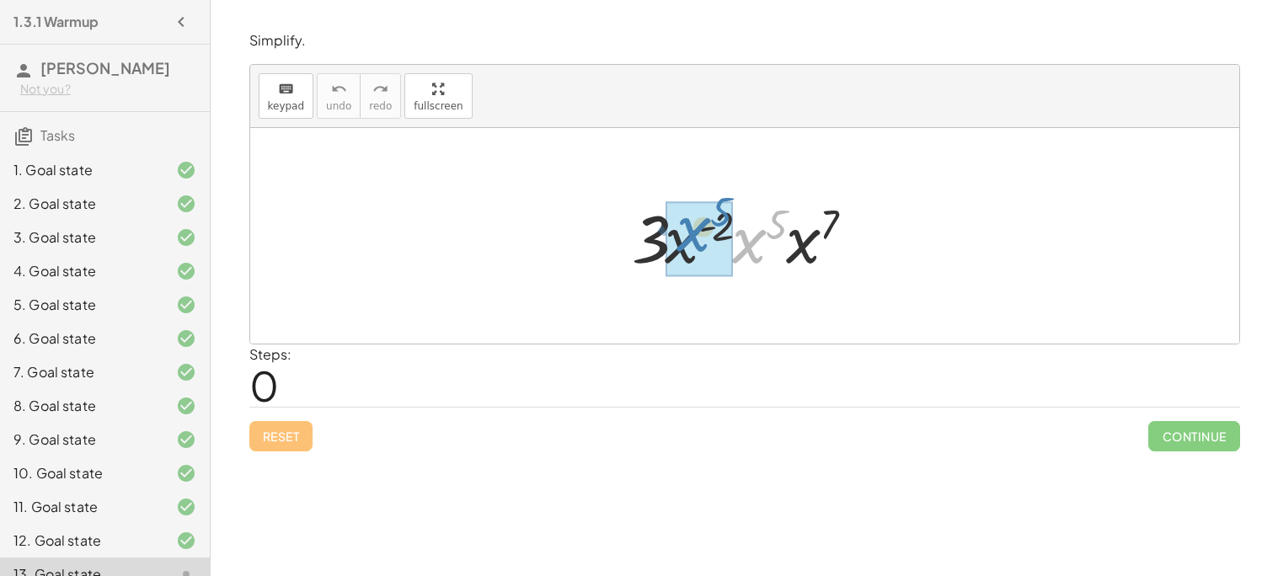
drag, startPoint x: 751, startPoint y: 248, endPoint x: 694, endPoint y: 237, distance: 58.3
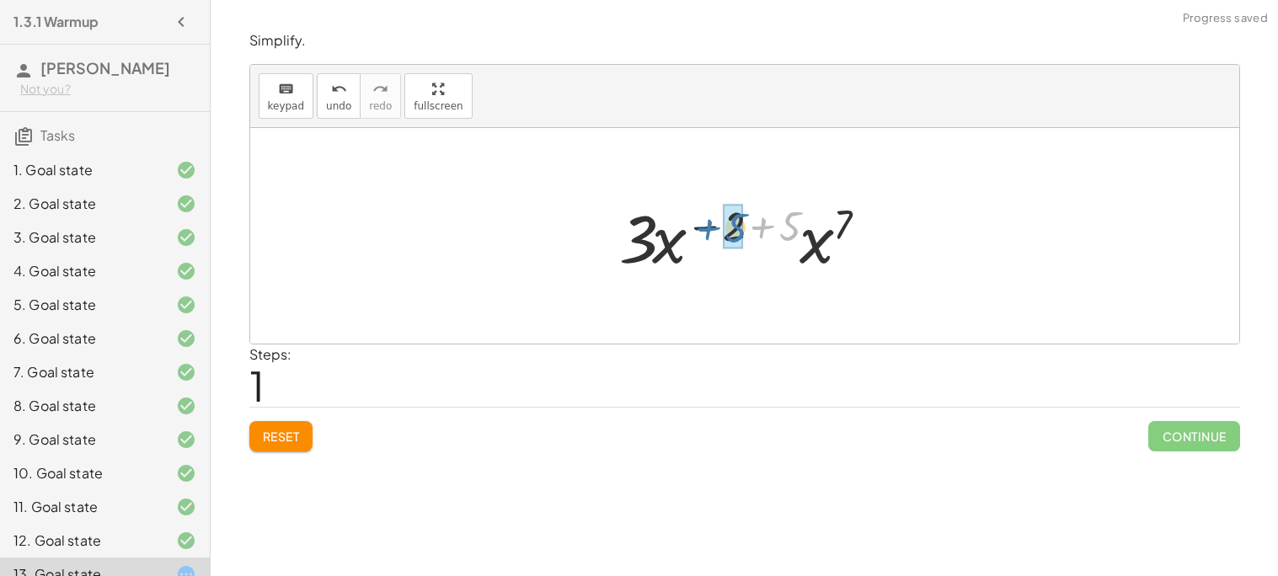
drag, startPoint x: 790, startPoint y: 220, endPoint x: 735, endPoint y: 222, distance: 55.6
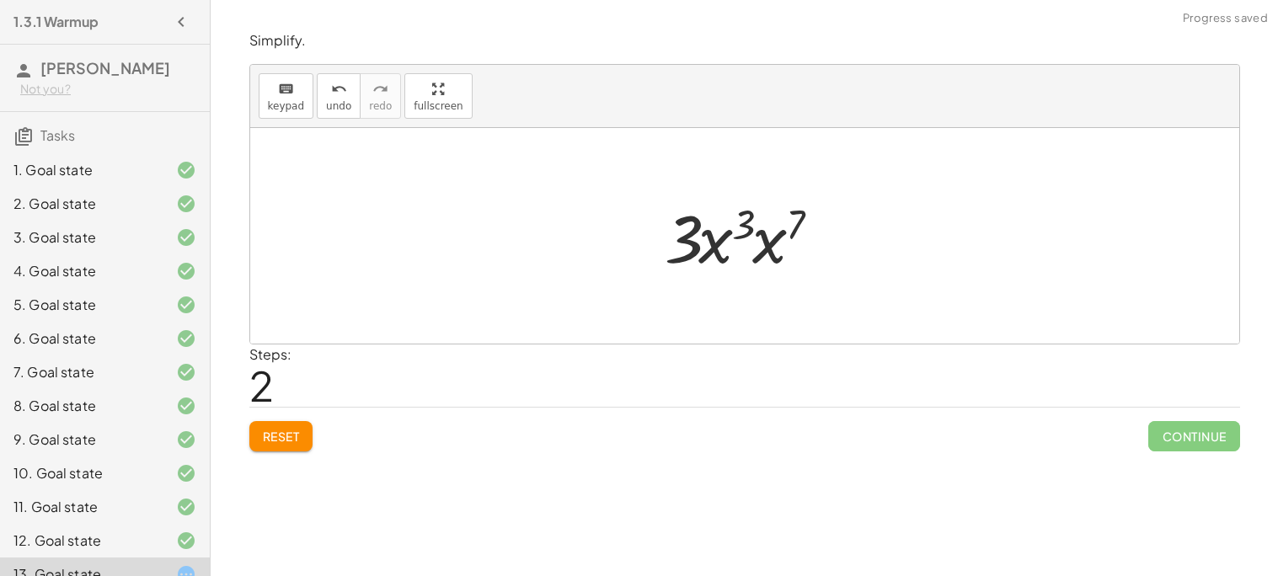
click at [782, 249] on div at bounding box center [751, 236] width 188 height 87
click at [746, 218] on div at bounding box center [750, 236] width 190 height 87
click at [789, 233] on div at bounding box center [750, 236] width 190 height 87
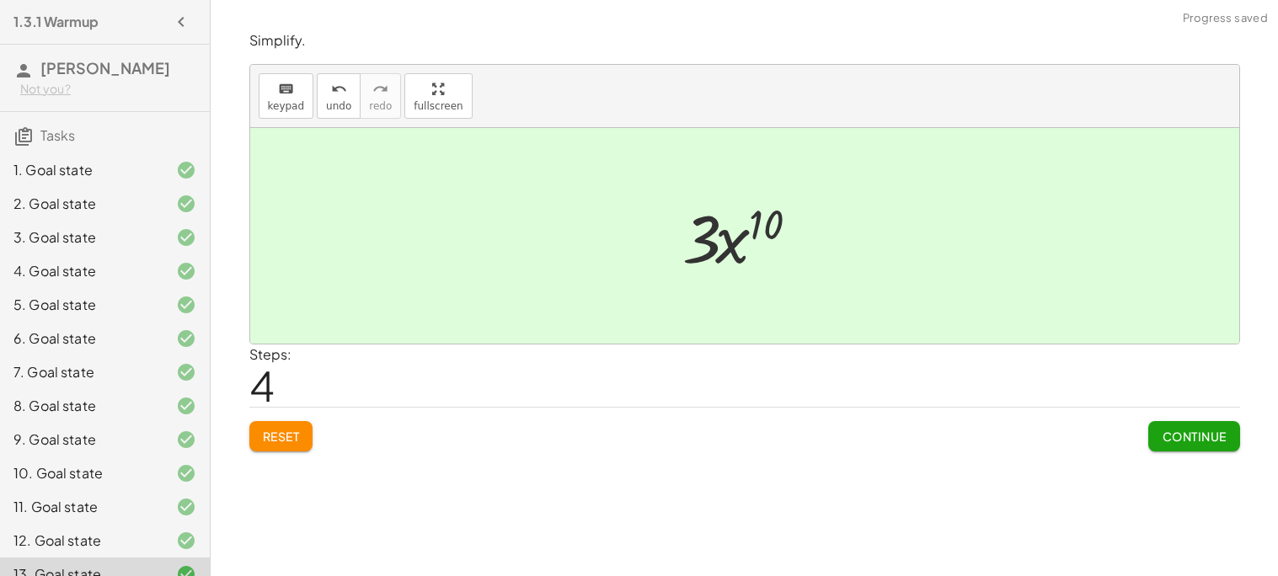
click at [1178, 441] on span "Continue" at bounding box center [1194, 436] width 64 height 15
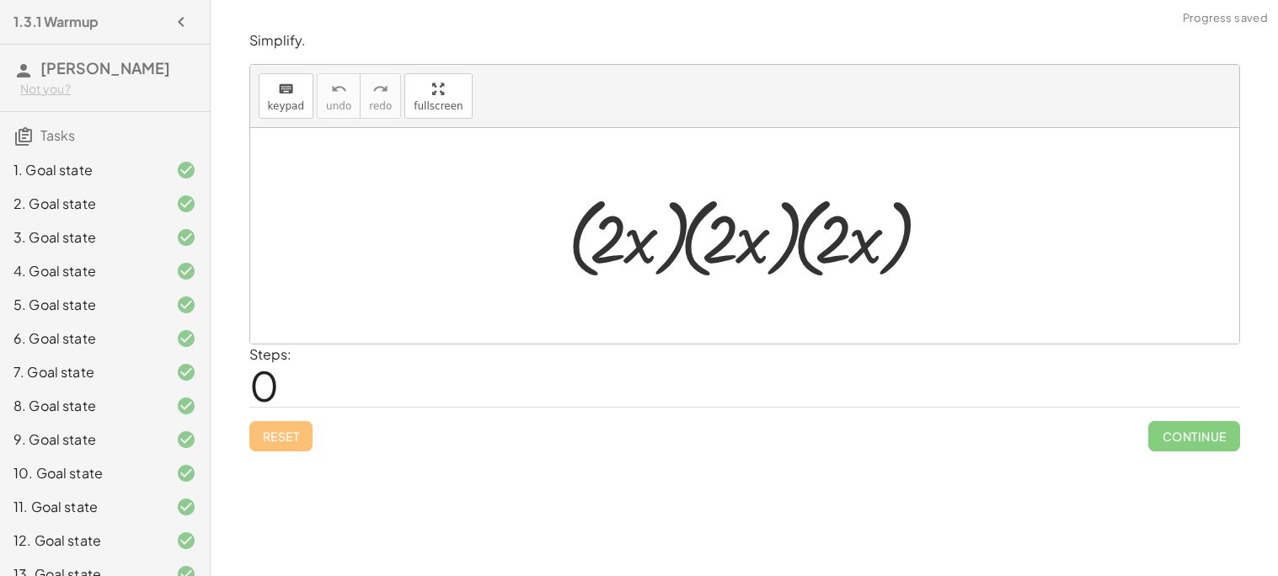
click at [644, 237] on div at bounding box center [750, 236] width 383 height 97
click at [682, 240] on div at bounding box center [750, 236] width 383 height 97
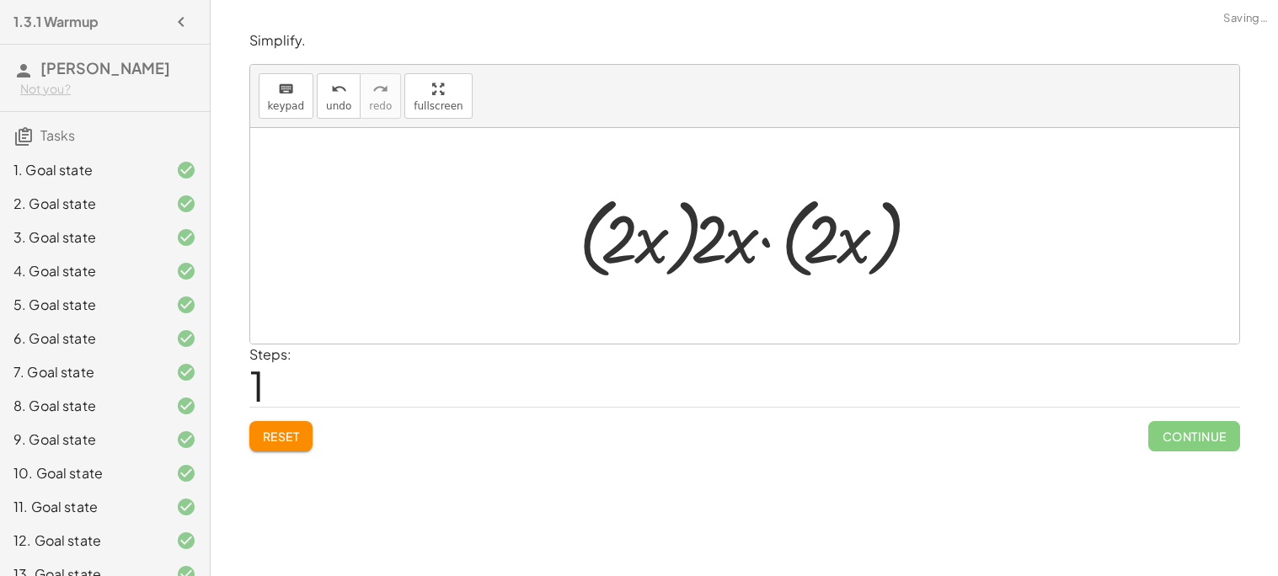
click at [689, 242] on div at bounding box center [750, 236] width 361 height 97
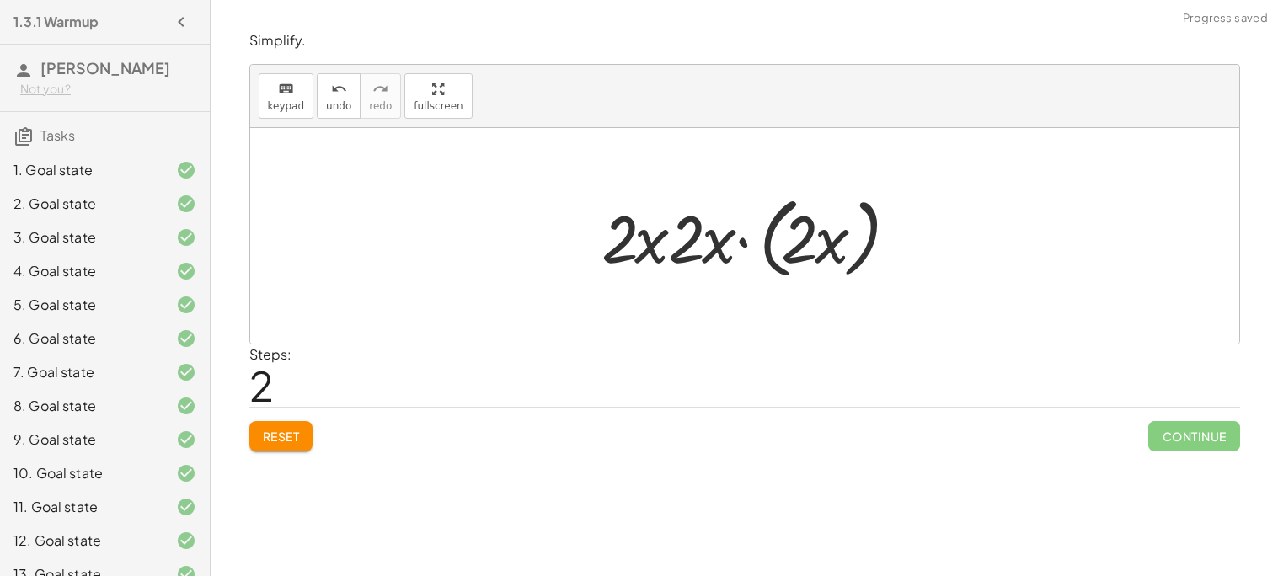
click at [662, 241] on div at bounding box center [751, 236] width 316 height 97
click at [680, 243] on div at bounding box center [751, 236] width 316 height 97
drag, startPoint x: 687, startPoint y: 246, endPoint x: 628, endPoint y: 238, distance: 59.5
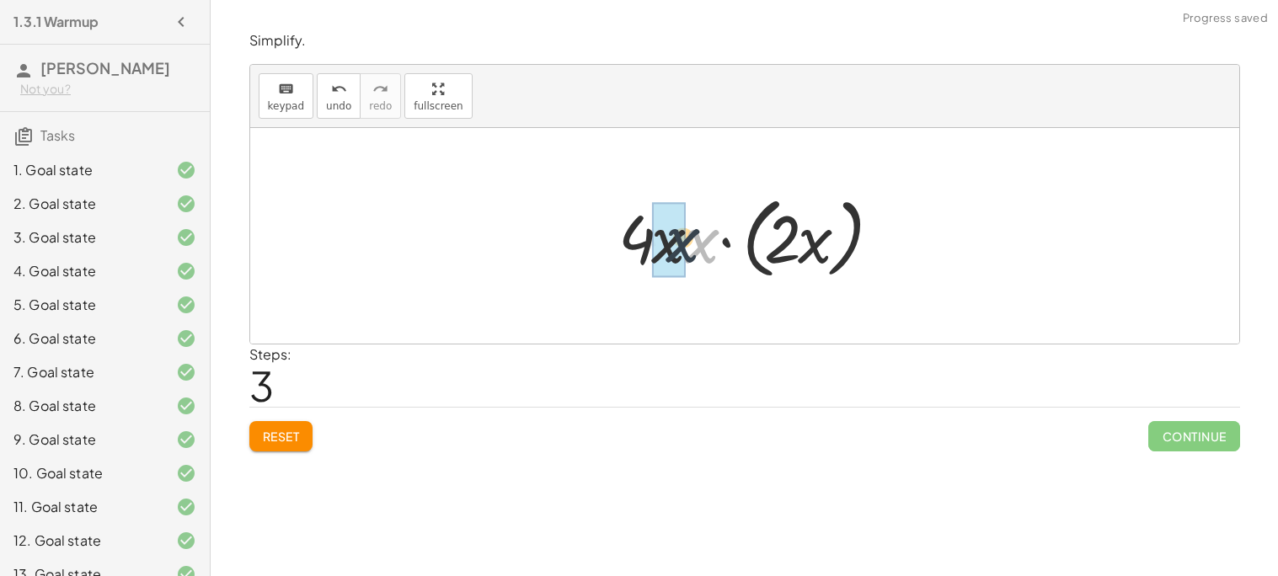
drag, startPoint x: 698, startPoint y: 248, endPoint x: 676, endPoint y: 245, distance: 22.9
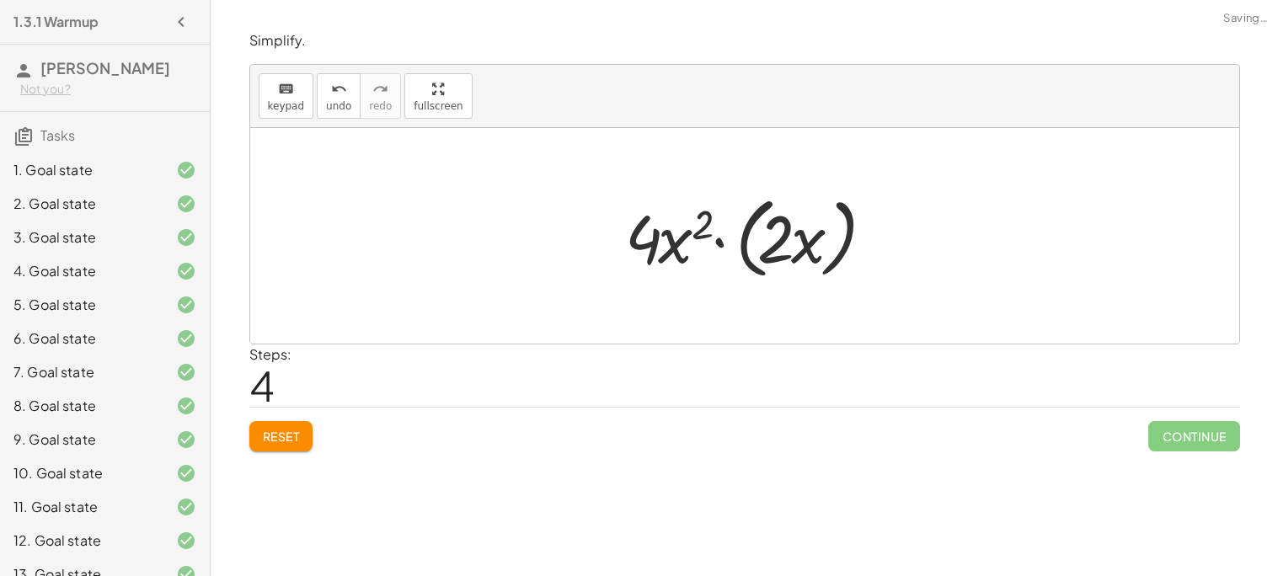
click at [766, 248] on div at bounding box center [751, 236] width 269 height 97
click at [755, 244] on div at bounding box center [751, 236] width 269 height 97
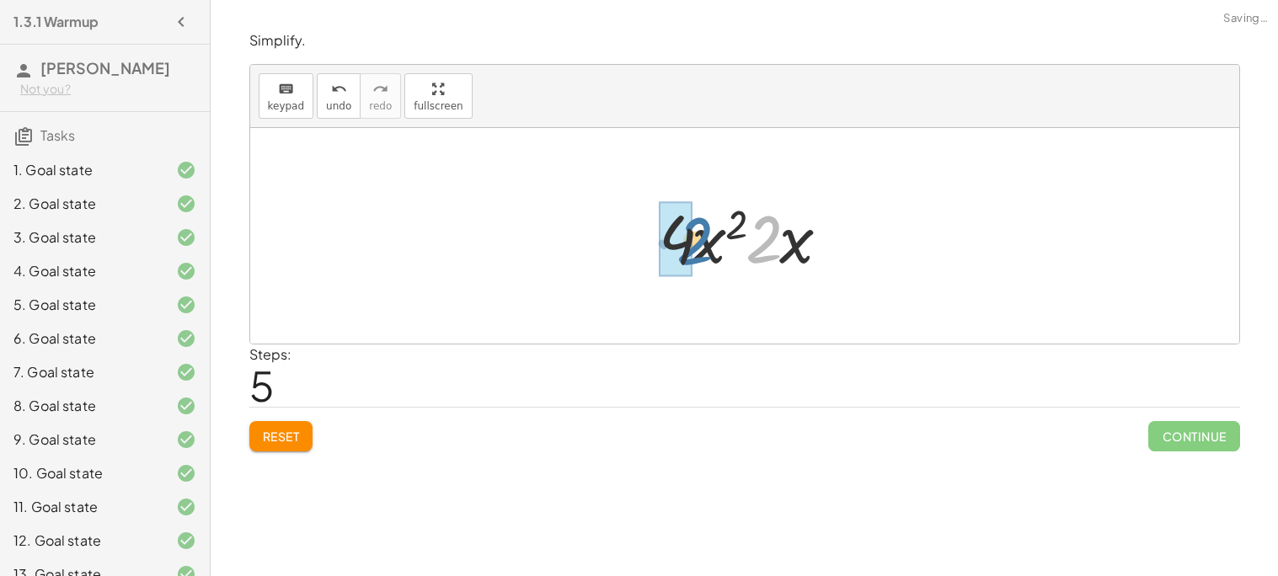
drag, startPoint x: 768, startPoint y: 244, endPoint x: 697, endPoint y: 247, distance: 71.7
click at [697, 247] on div at bounding box center [750, 236] width 201 height 87
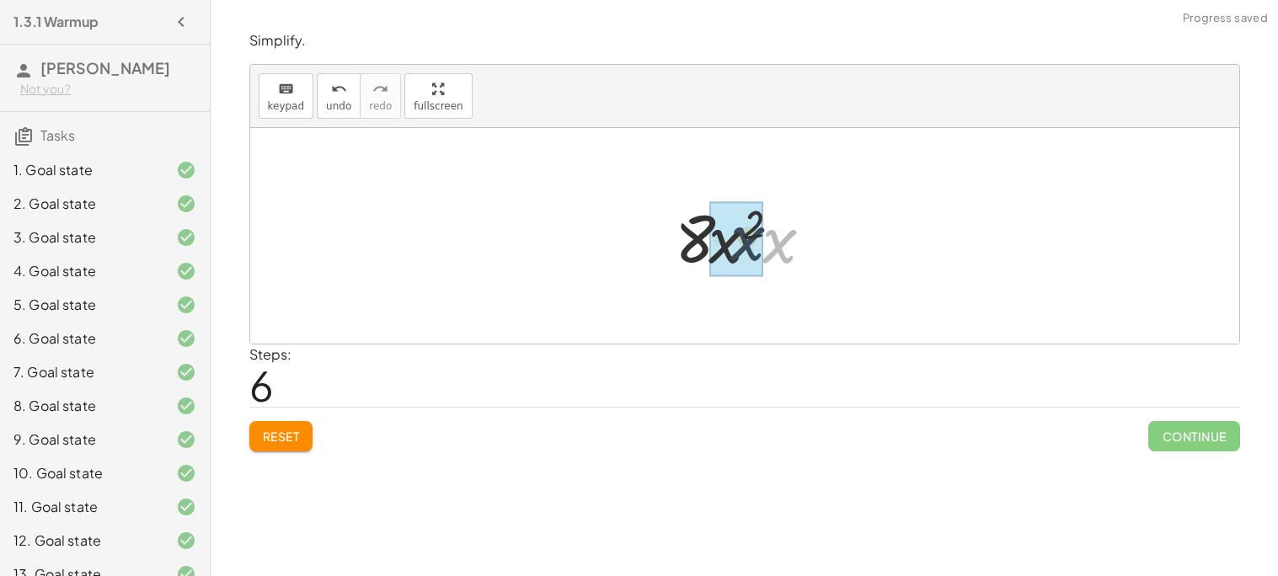
drag, startPoint x: 778, startPoint y: 257, endPoint x: 741, endPoint y: 255, distance: 36.3
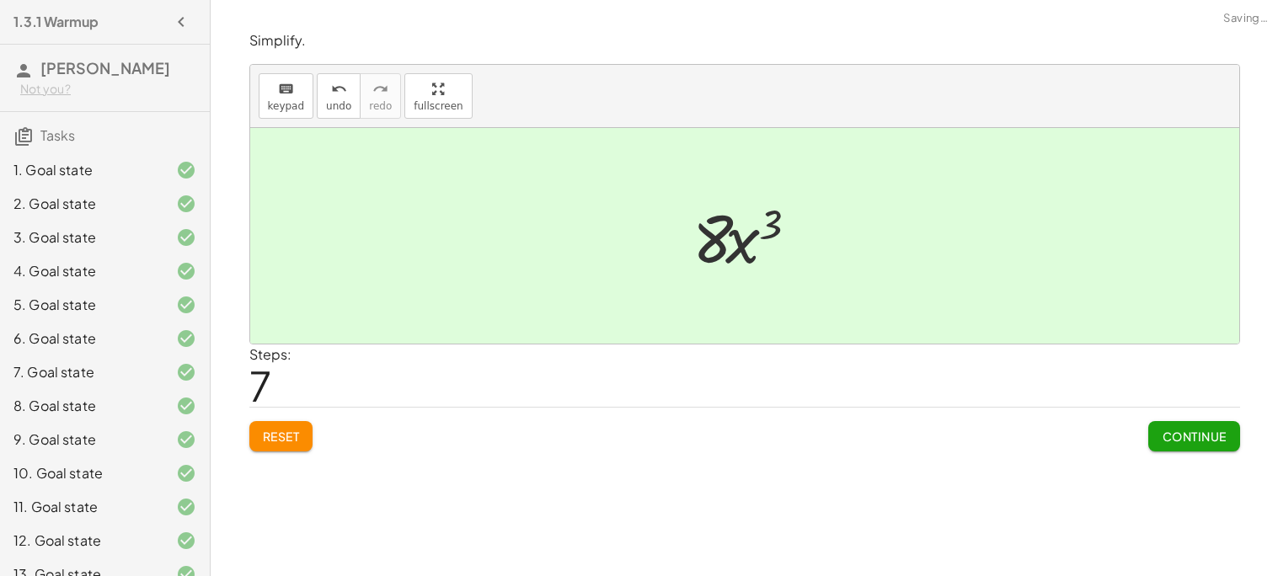
click at [1173, 434] on span "Continue" at bounding box center [1194, 436] width 64 height 15
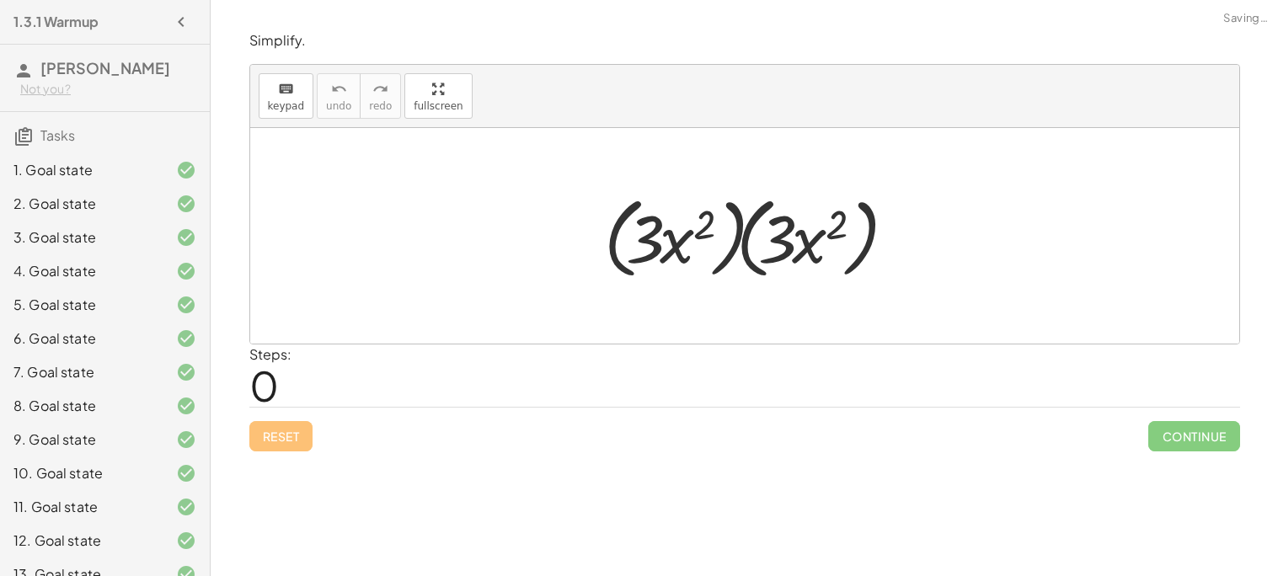
scroll to position [291, 0]
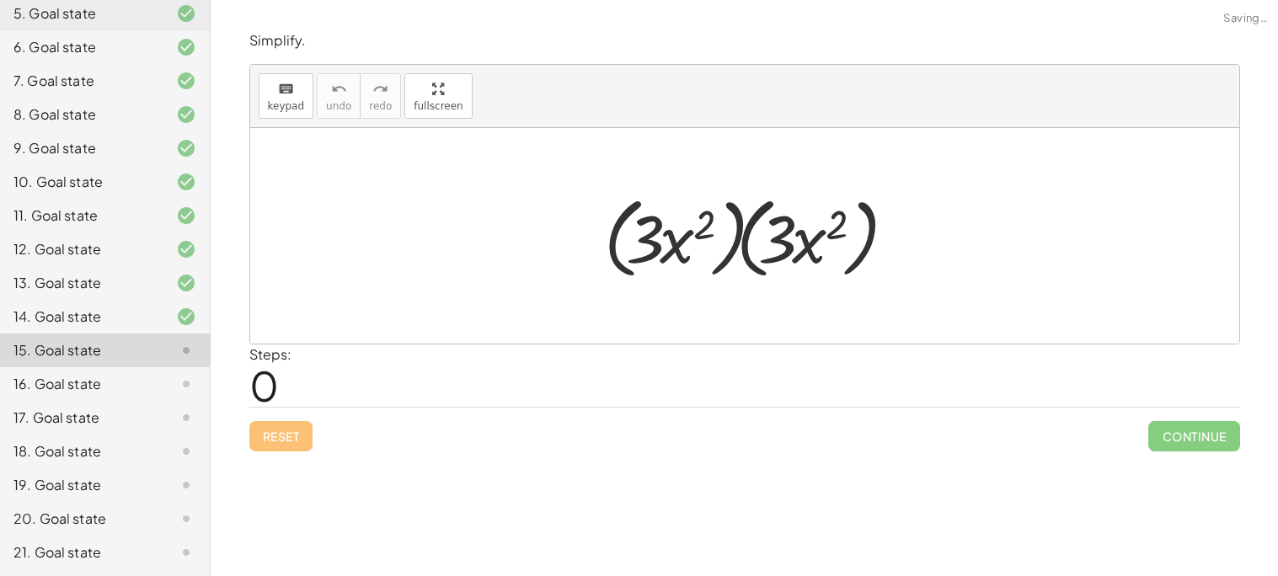
click at [742, 233] on div at bounding box center [752, 236] width 312 height 97
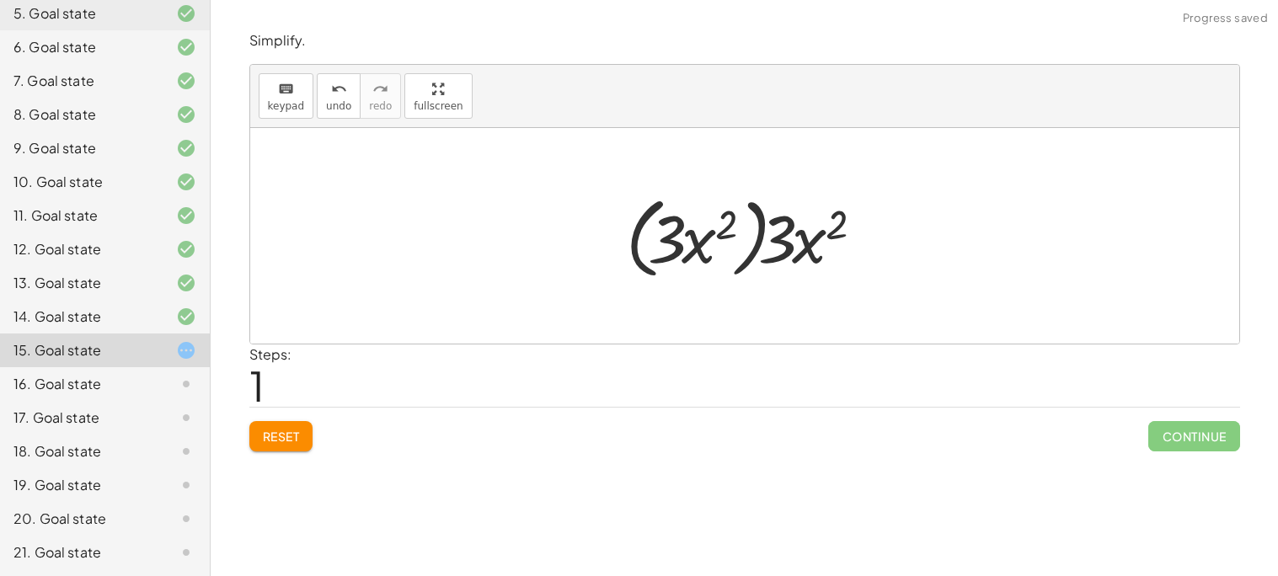
click at [747, 239] on div at bounding box center [751, 236] width 266 height 97
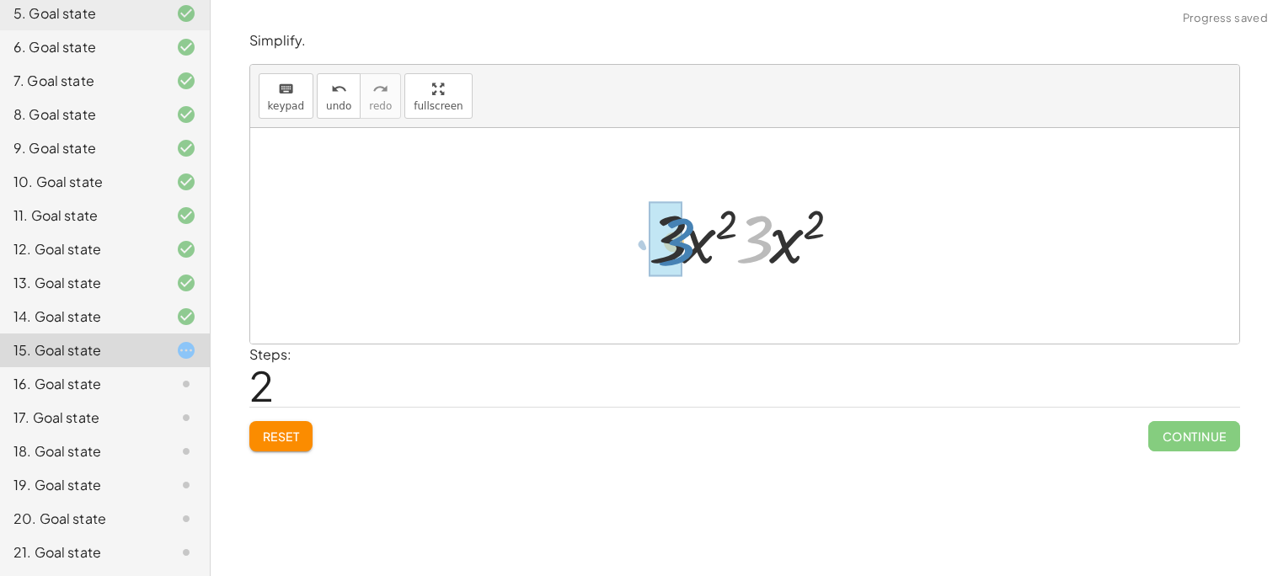
drag, startPoint x: 767, startPoint y: 249, endPoint x: 689, endPoint y: 251, distance: 78.4
click at [689, 251] on div at bounding box center [751, 236] width 222 height 87
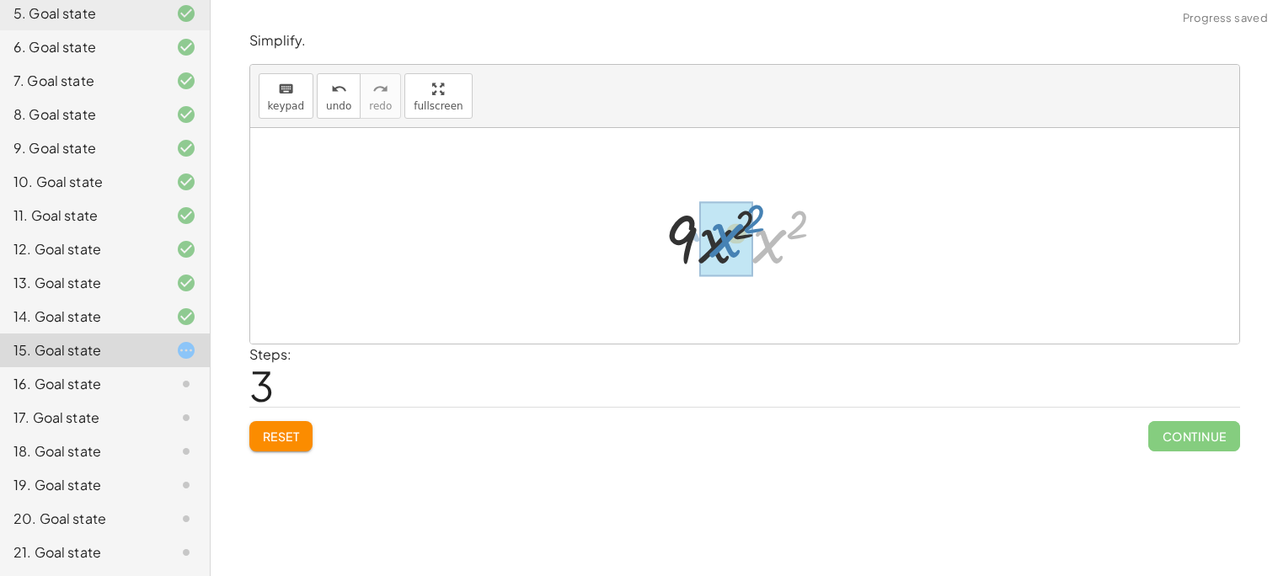
drag, startPoint x: 773, startPoint y: 257, endPoint x: 730, endPoint y: 251, distance: 43.4
drag, startPoint x: 784, startPoint y: 229, endPoint x: 733, endPoint y: 228, distance: 51.4
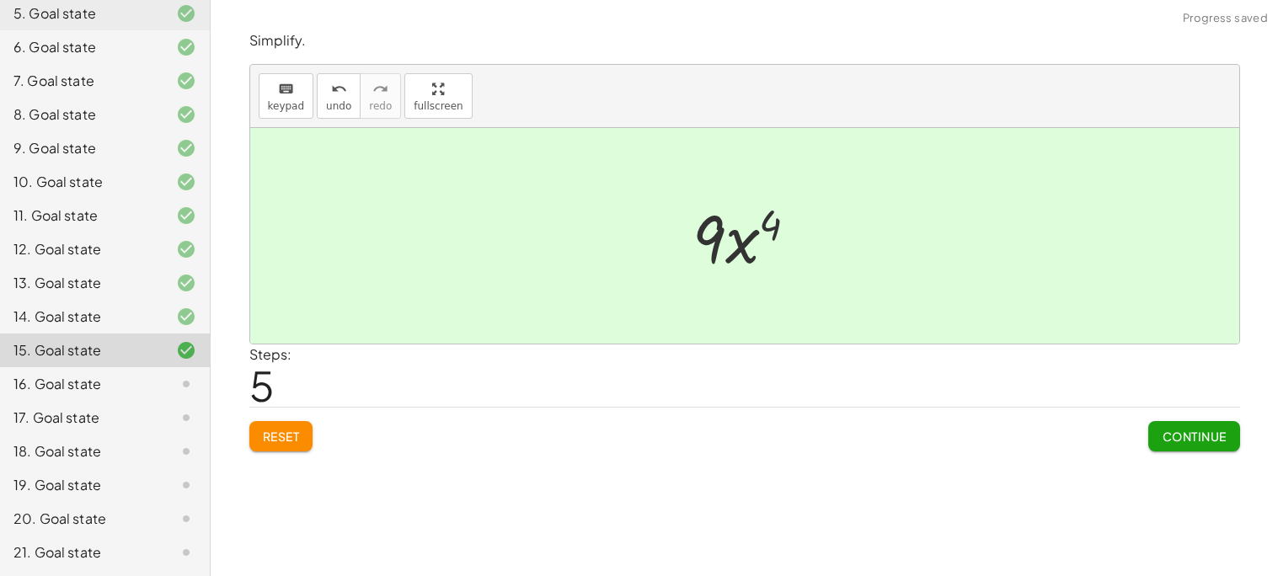
click at [1178, 436] on span "Continue" at bounding box center [1194, 436] width 64 height 15
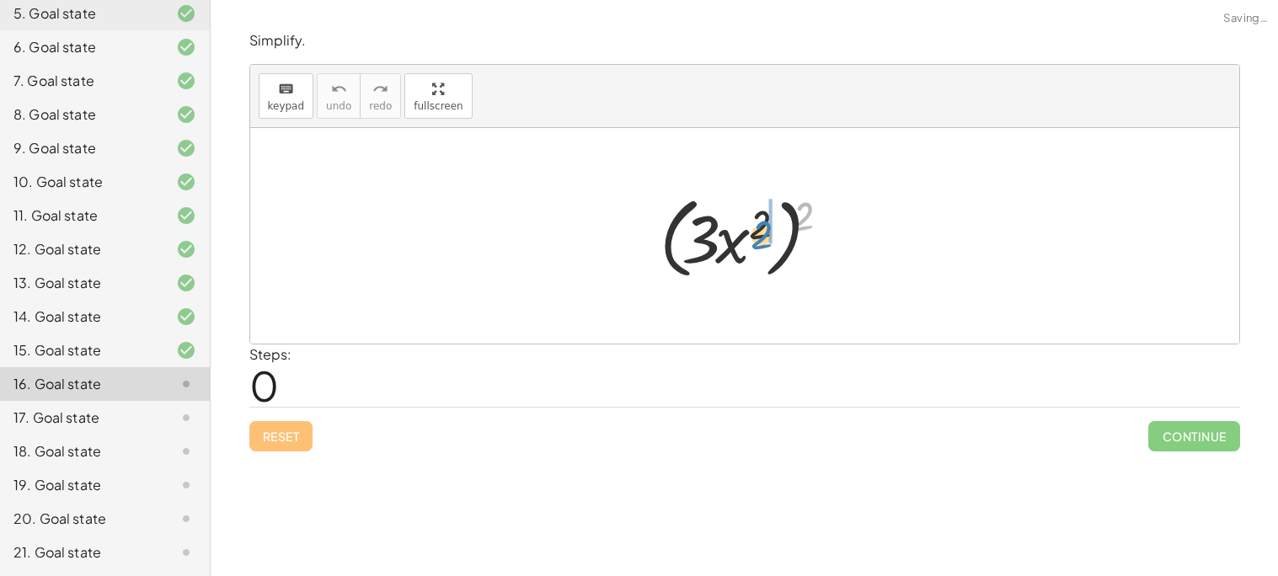
drag, startPoint x: 809, startPoint y: 221, endPoint x: 770, endPoint y: 236, distance: 41.6
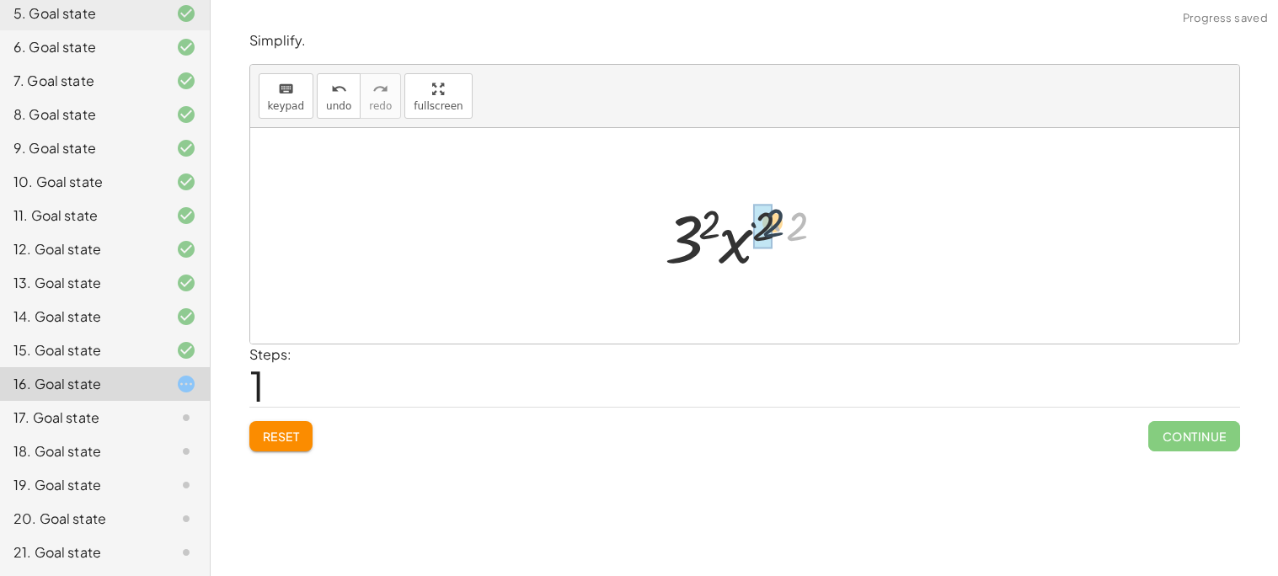
drag, startPoint x: 808, startPoint y: 232, endPoint x: 782, endPoint y: 228, distance: 26.3
click at [782, 228] on div at bounding box center [751, 236] width 188 height 87
click at [737, 224] on div at bounding box center [751, 236] width 154 height 87
drag, startPoint x: 729, startPoint y: 222, endPoint x: 700, endPoint y: 229, distance: 29.6
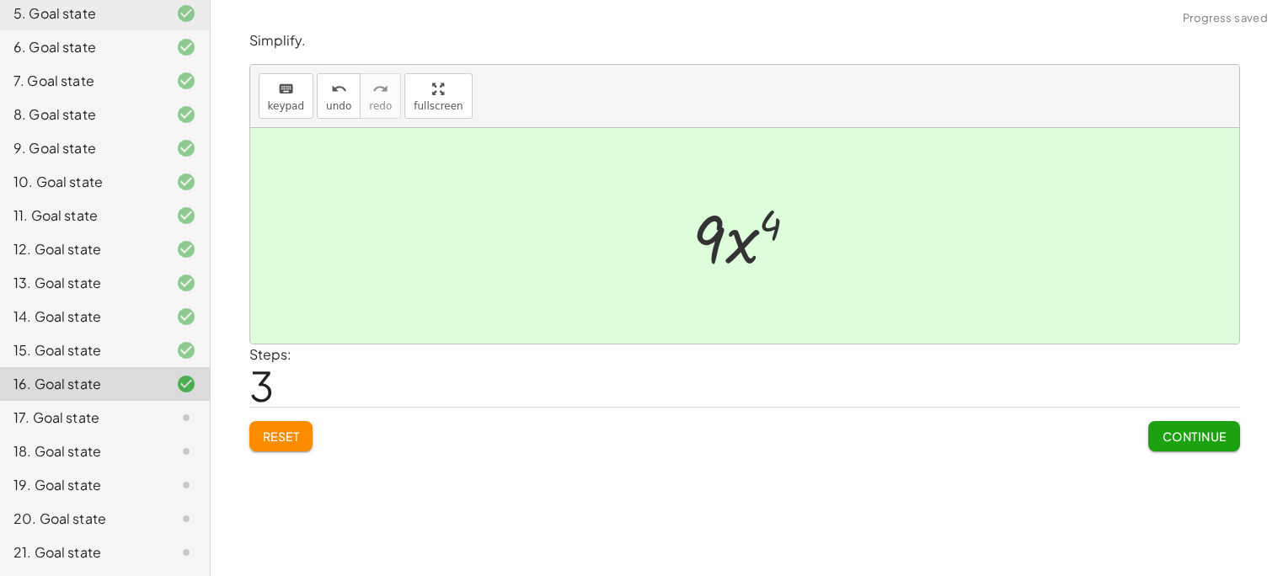
click at [1188, 435] on span "Continue" at bounding box center [1194, 436] width 64 height 15
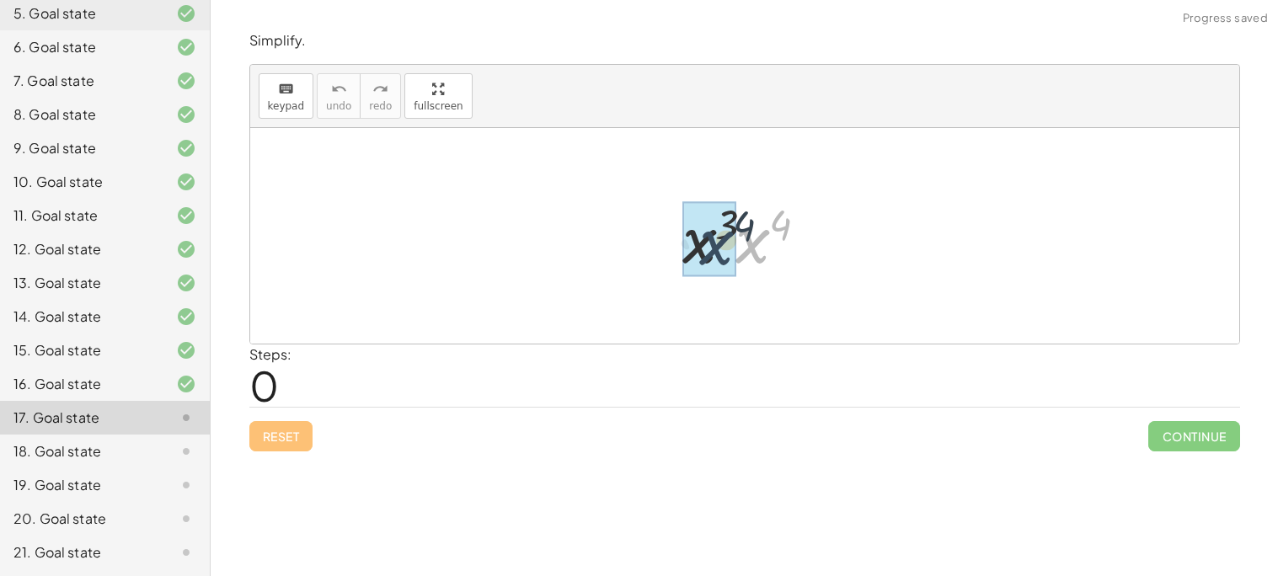
drag, startPoint x: 761, startPoint y: 254, endPoint x: 721, endPoint y: 255, distance: 39.6
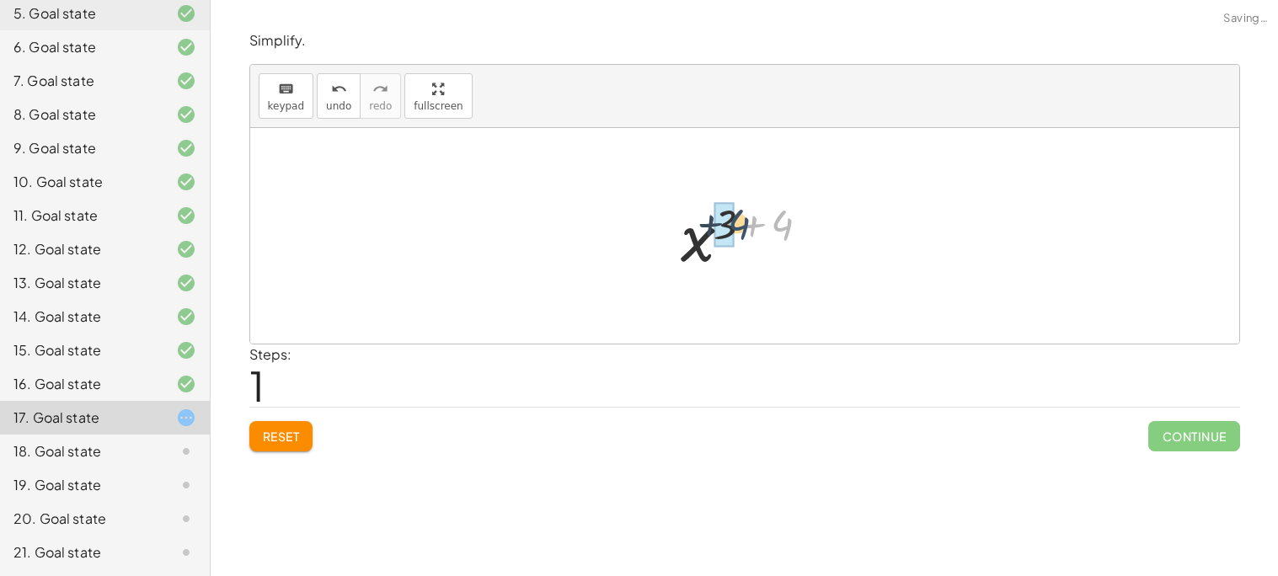
drag, startPoint x: 789, startPoint y: 219, endPoint x: 743, endPoint y: 217, distance: 46.4
click at [743, 217] on div at bounding box center [750, 236] width 157 height 83
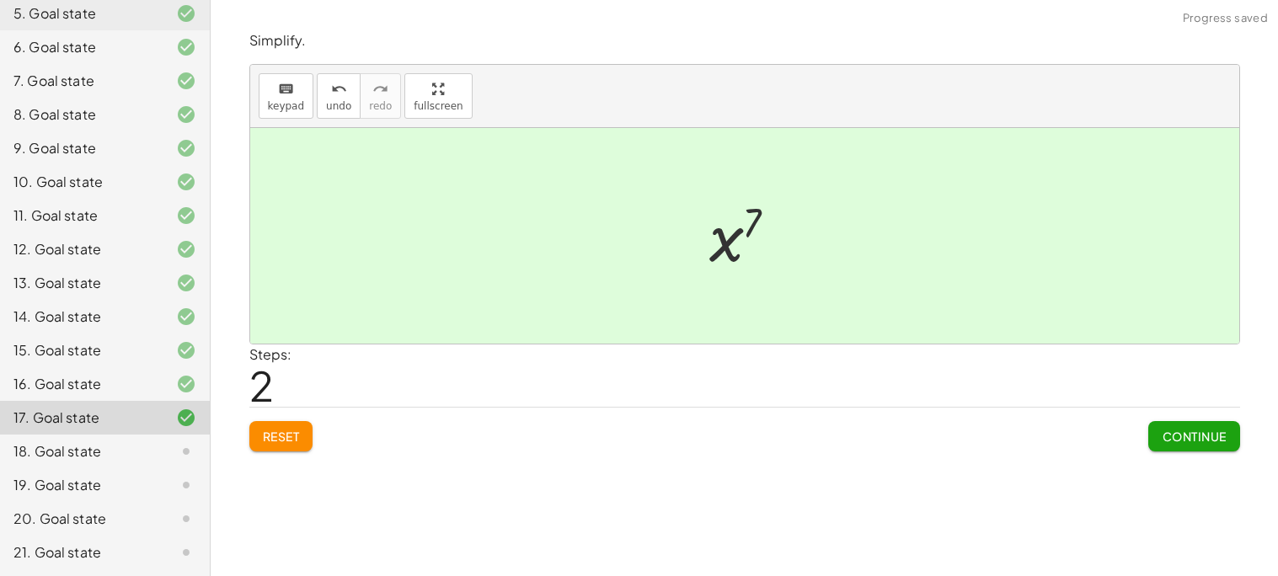
click at [1196, 421] on button "Continue" at bounding box center [1193, 436] width 91 height 30
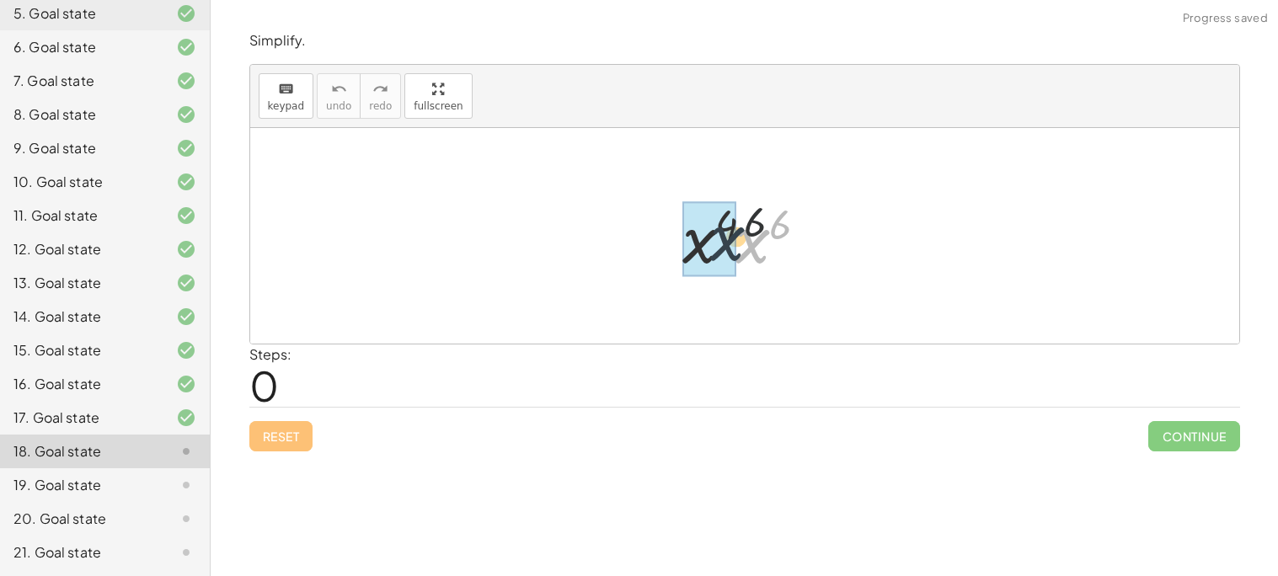
drag, startPoint x: 753, startPoint y: 243, endPoint x: 723, endPoint y: 241, distance: 30.4
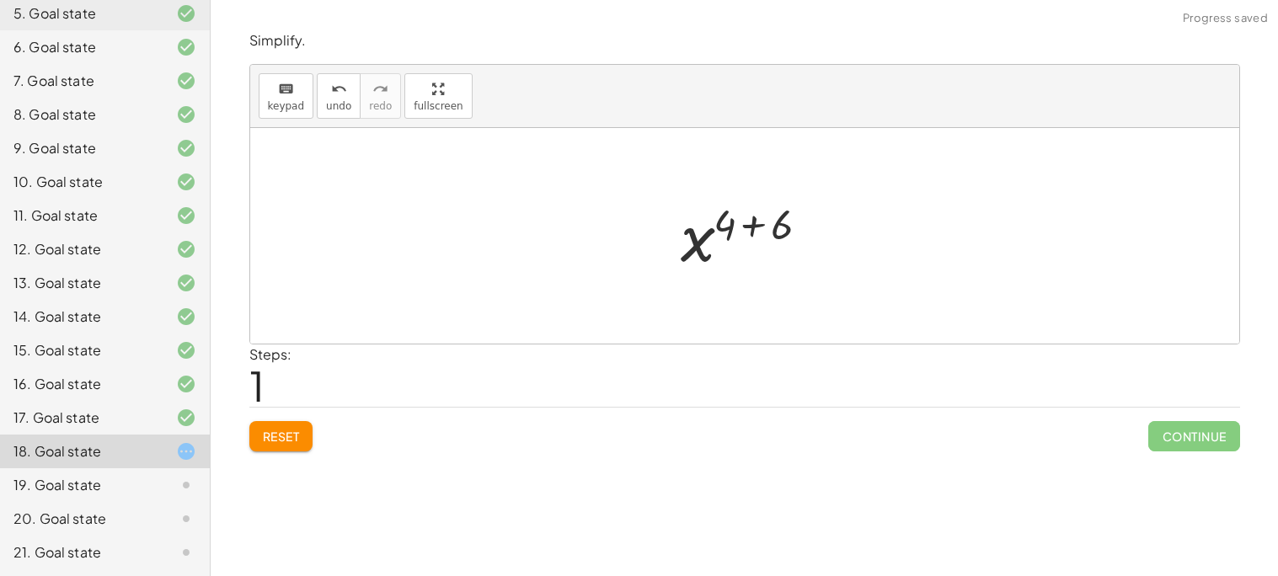
click at [762, 233] on div at bounding box center [750, 236] width 157 height 83
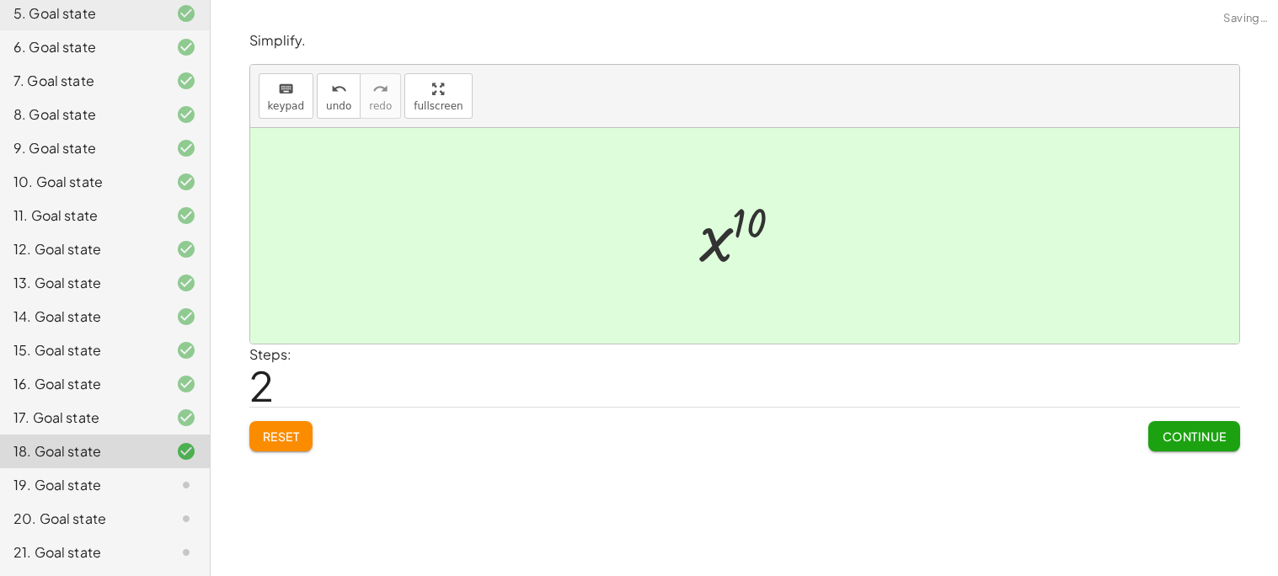
click at [1174, 442] on span "Continue" at bounding box center [1194, 436] width 64 height 15
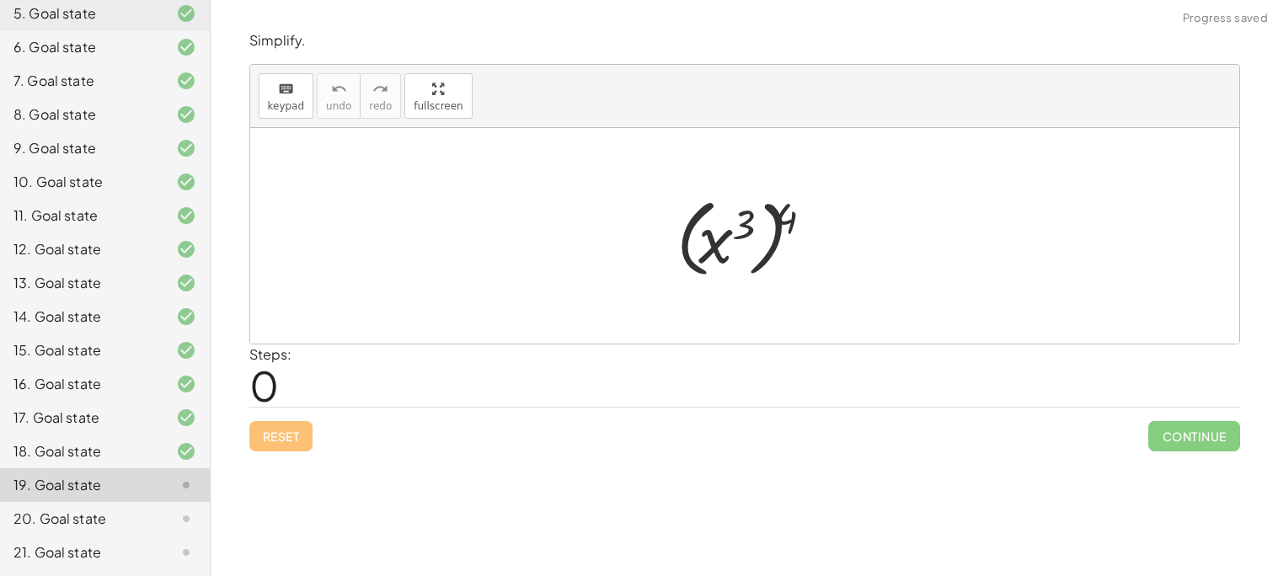
click at [749, 221] on div at bounding box center [750, 237] width 165 height 94
click at [744, 229] on div at bounding box center [750, 237] width 165 height 94
click at [771, 243] on div at bounding box center [750, 237] width 165 height 94
drag, startPoint x: 799, startPoint y: 202, endPoint x: 751, endPoint y: 224, distance: 52.8
click at [751, 224] on div at bounding box center [750, 237] width 165 height 94
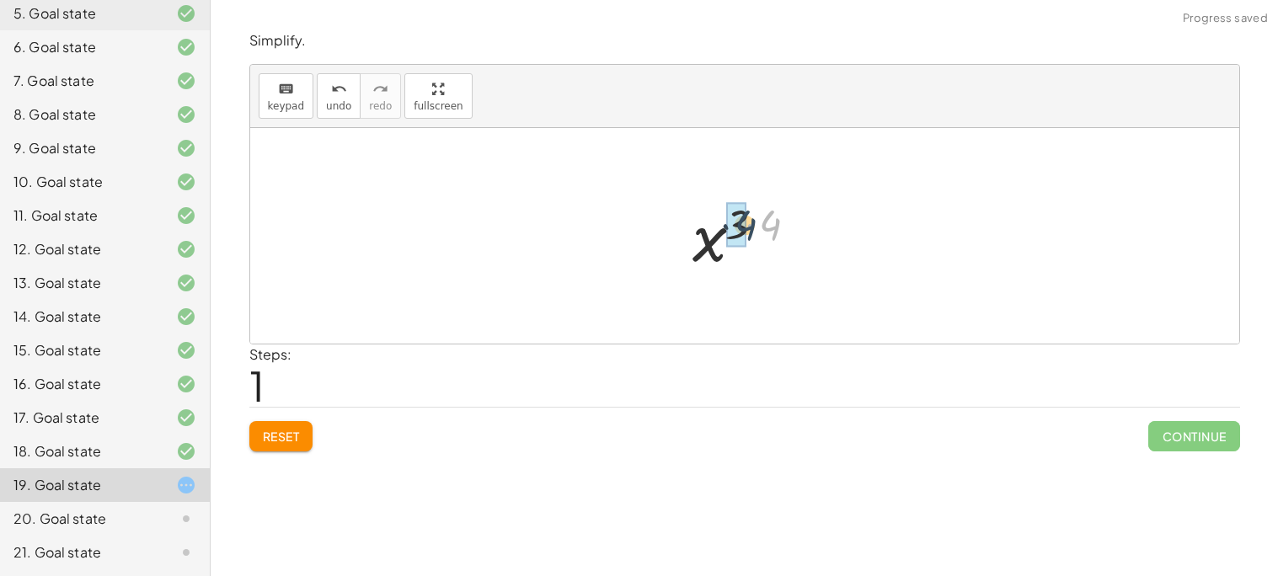
drag, startPoint x: 774, startPoint y: 221, endPoint x: 749, endPoint y: 221, distance: 25.3
click at [749, 221] on div at bounding box center [751, 236] width 134 height 83
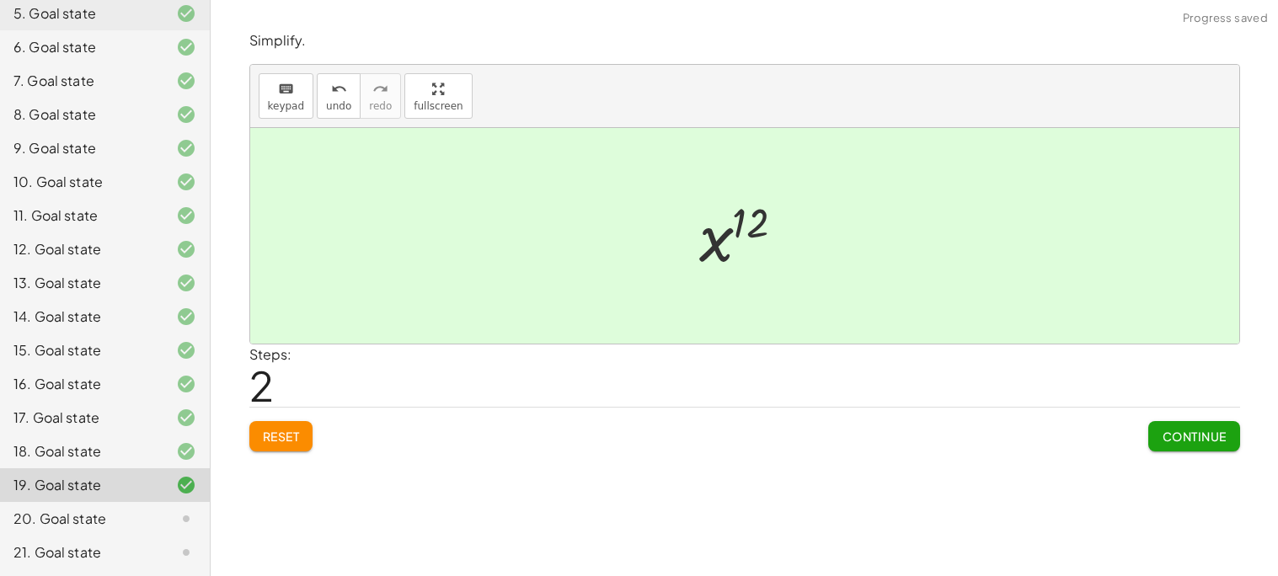
click at [1178, 422] on button "Continue" at bounding box center [1193, 436] width 91 height 30
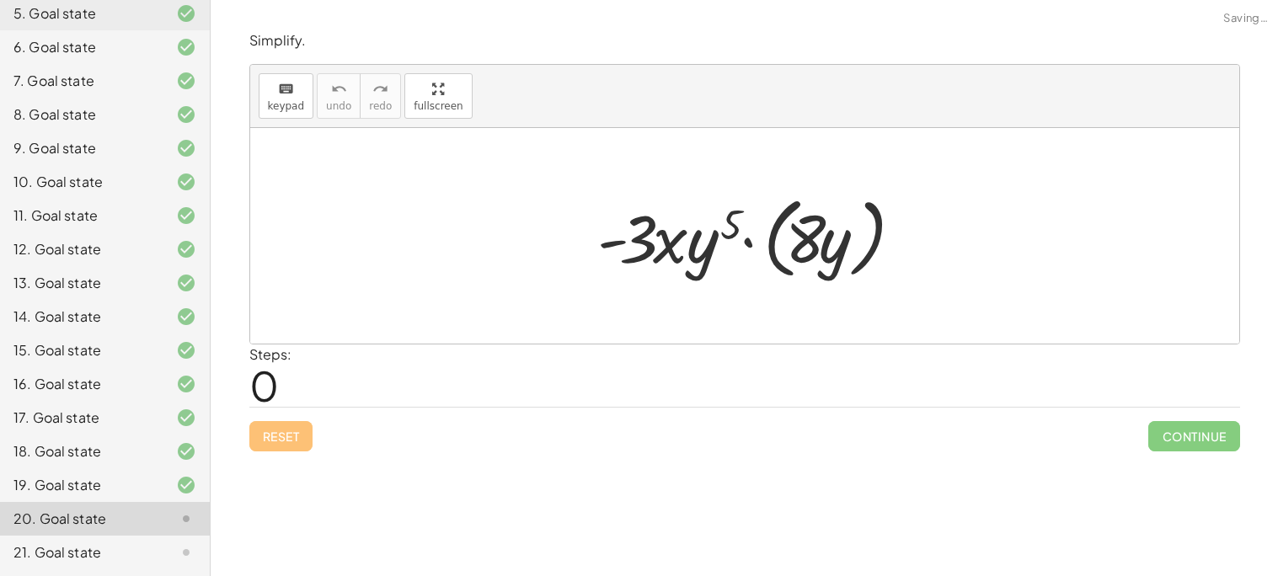
click at [773, 233] on div at bounding box center [751, 236] width 325 height 97
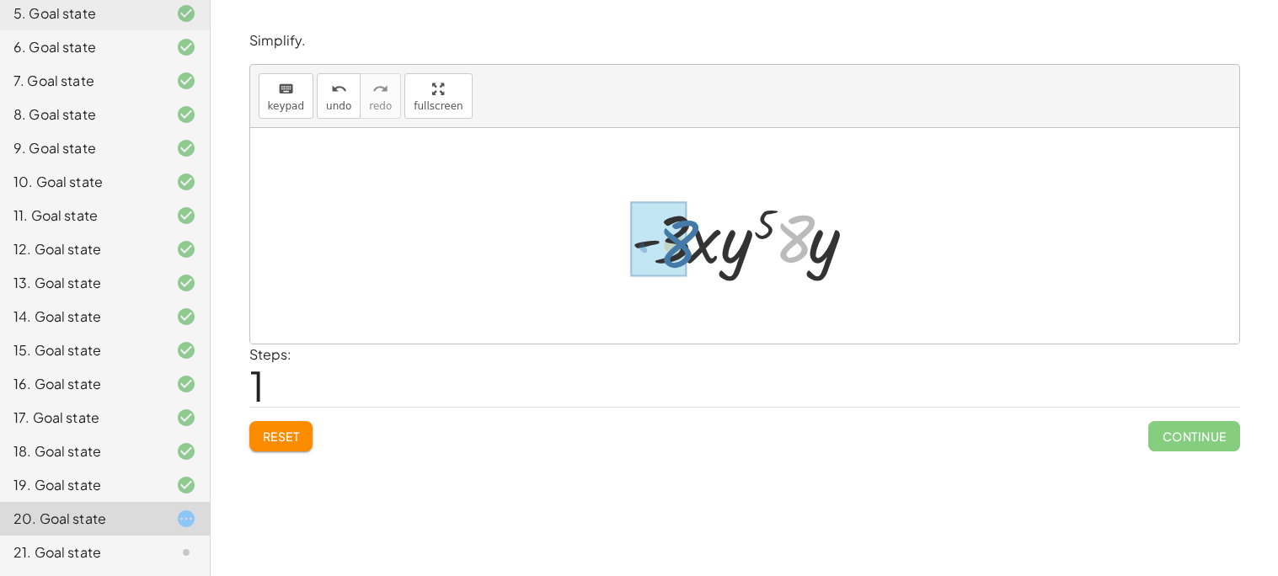
drag, startPoint x: 784, startPoint y: 241, endPoint x: 666, endPoint y: 246, distance: 117.2
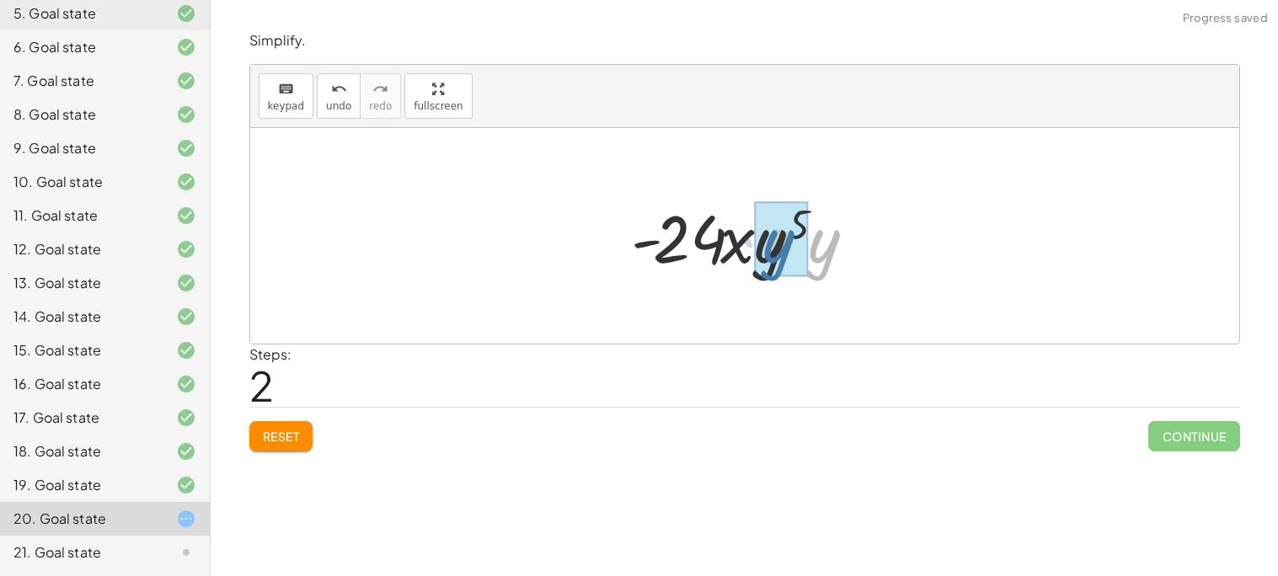
drag, startPoint x: 827, startPoint y: 259, endPoint x: 782, endPoint y: 259, distance: 45.5
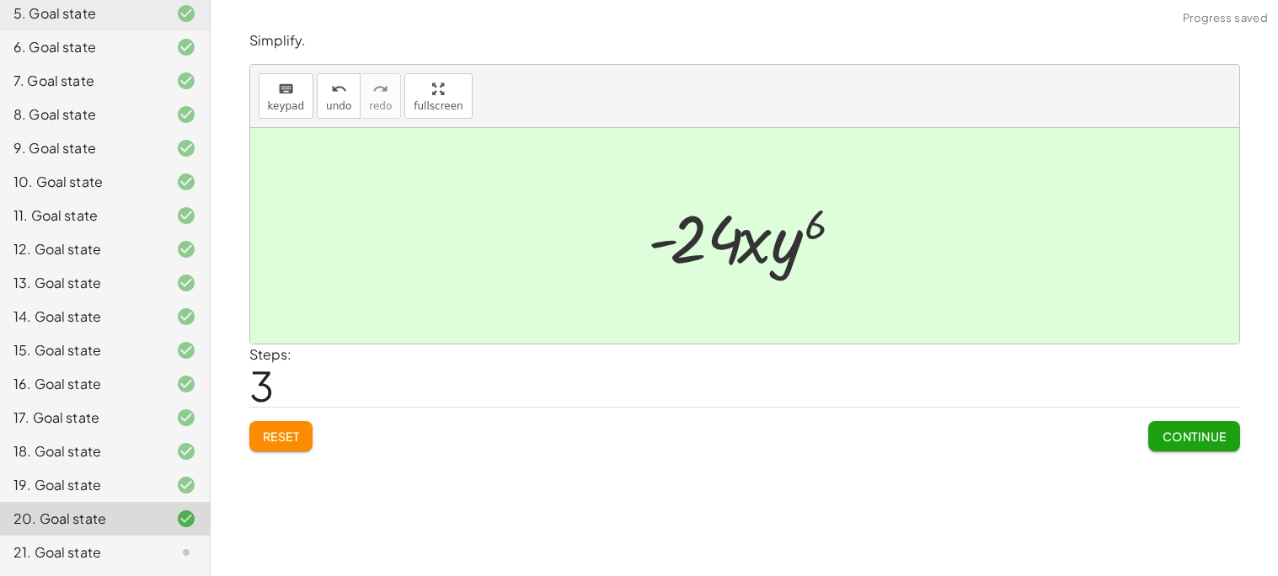
click at [1182, 422] on button "Continue" at bounding box center [1193, 436] width 91 height 30
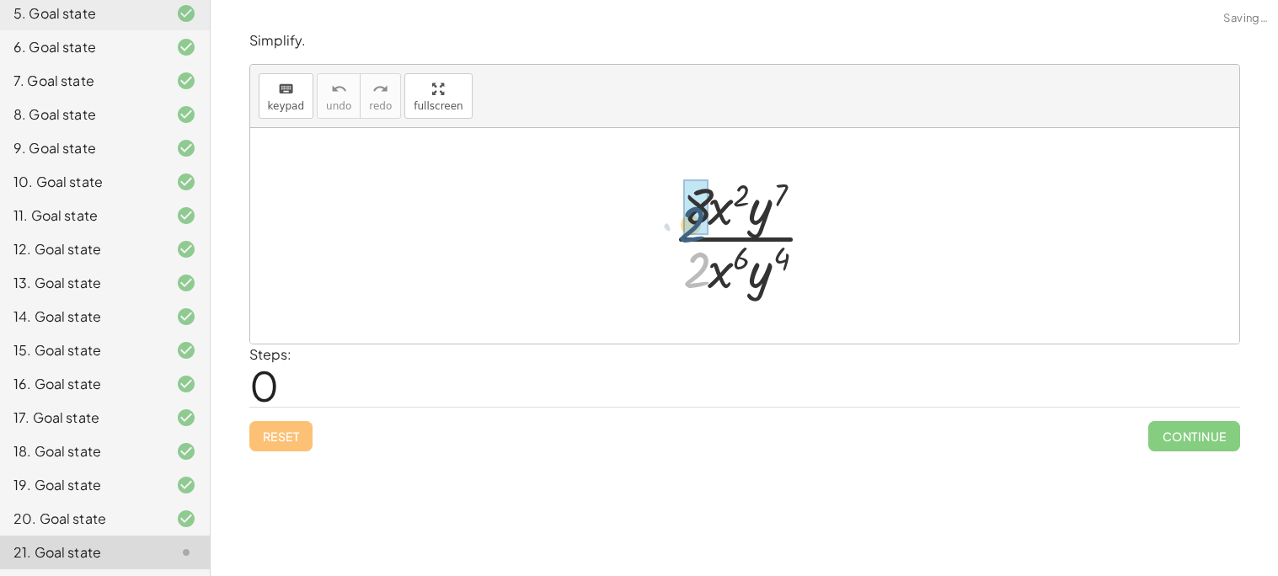
drag, startPoint x: 698, startPoint y: 273, endPoint x: 693, endPoint y: 227, distance: 45.8
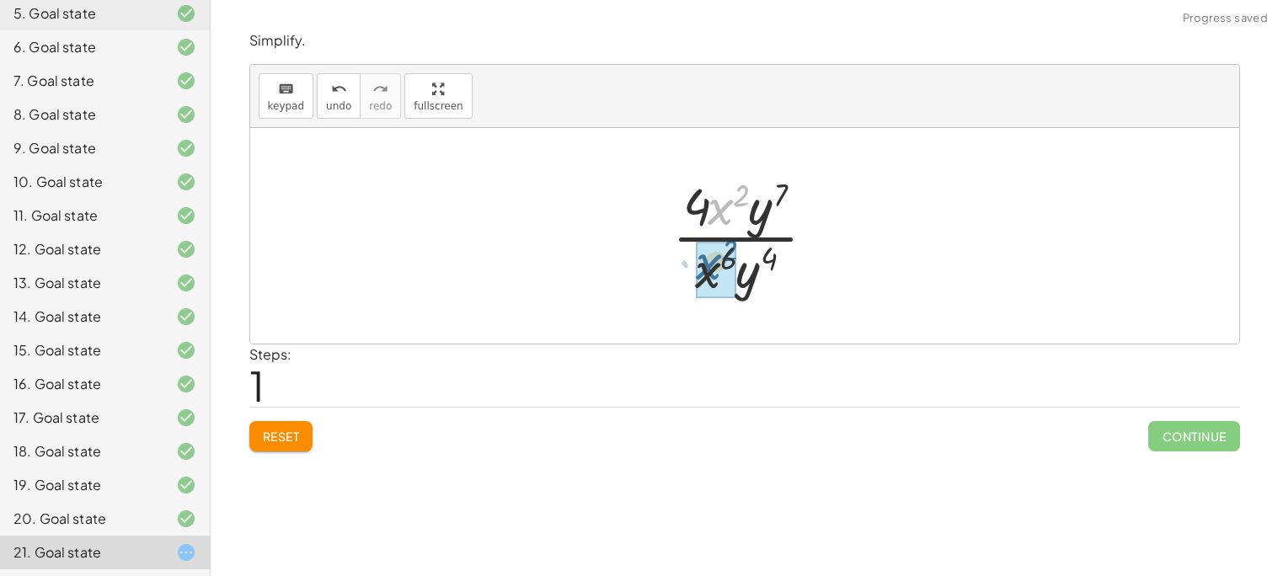
drag, startPoint x: 721, startPoint y: 223, endPoint x: 709, endPoint y: 279, distance: 57.0
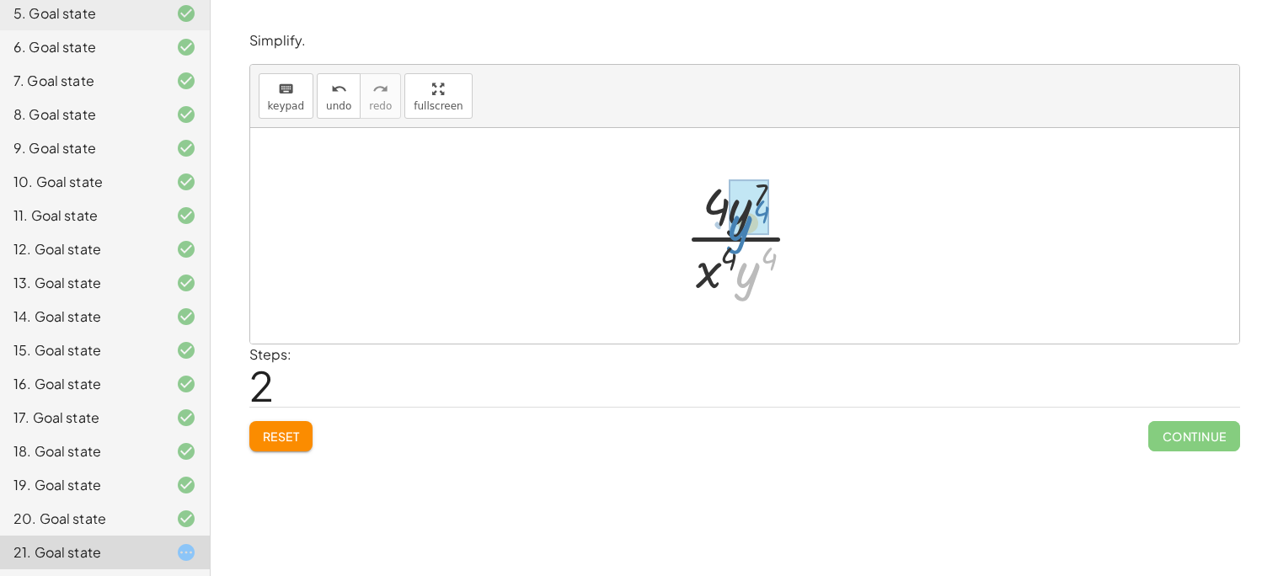
drag, startPoint x: 751, startPoint y: 272, endPoint x: 743, endPoint y: 225, distance: 47.8
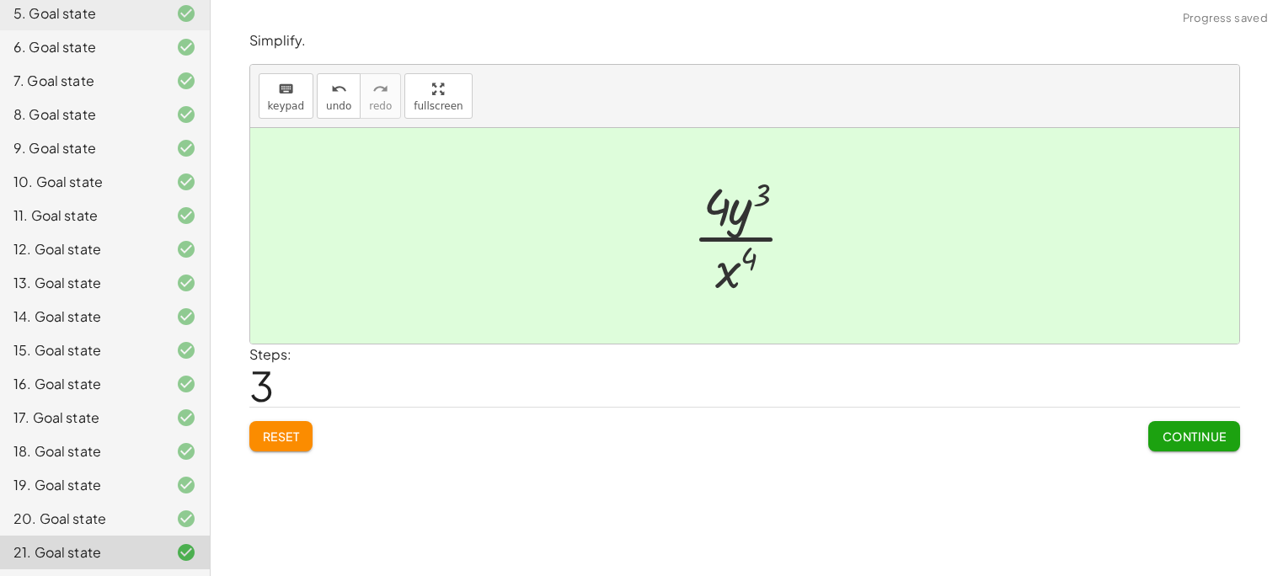
click at [1195, 445] on button "Continue" at bounding box center [1193, 436] width 91 height 30
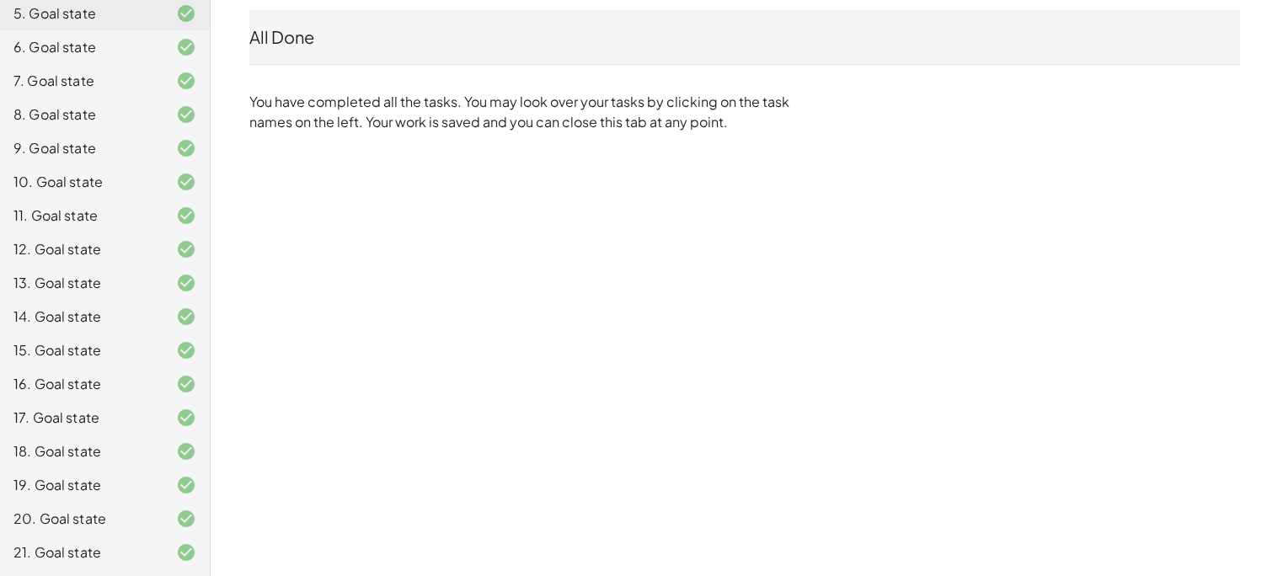
scroll to position [0, 0]
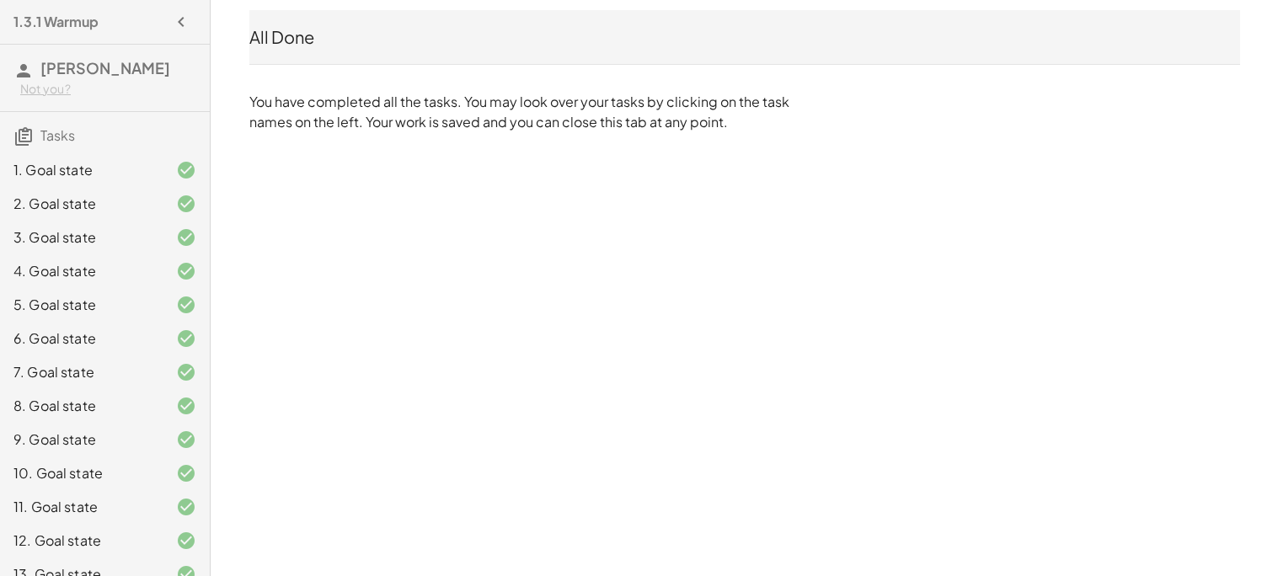
scroll to position [291, 0]
